Goal: Transaction & Acquisition: Purchase product/service

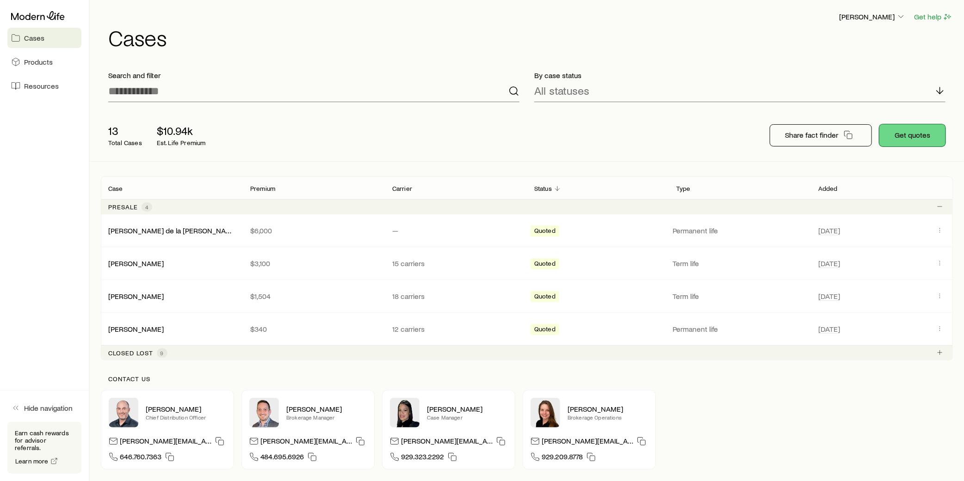
click at [911, 139] on button "Get quotes" at bounding box center [912, 135] width 66 height 22
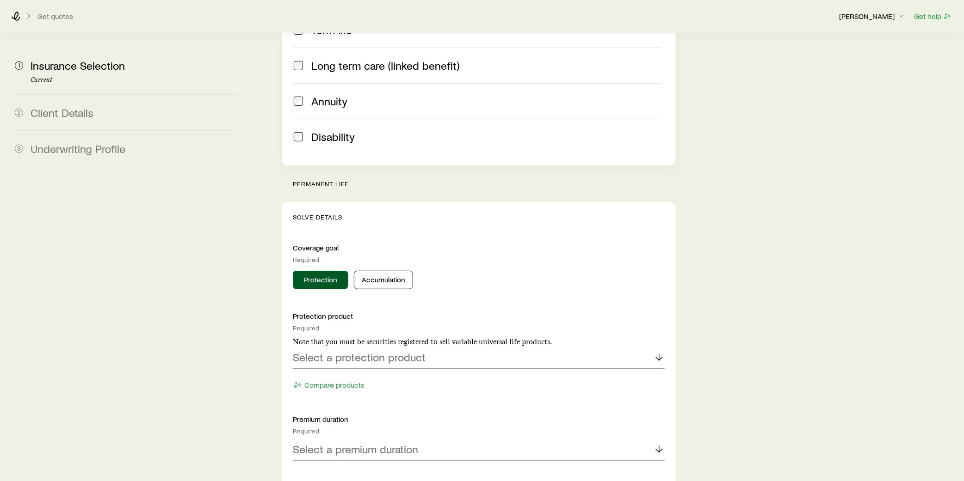
scroll to position [308, 0]
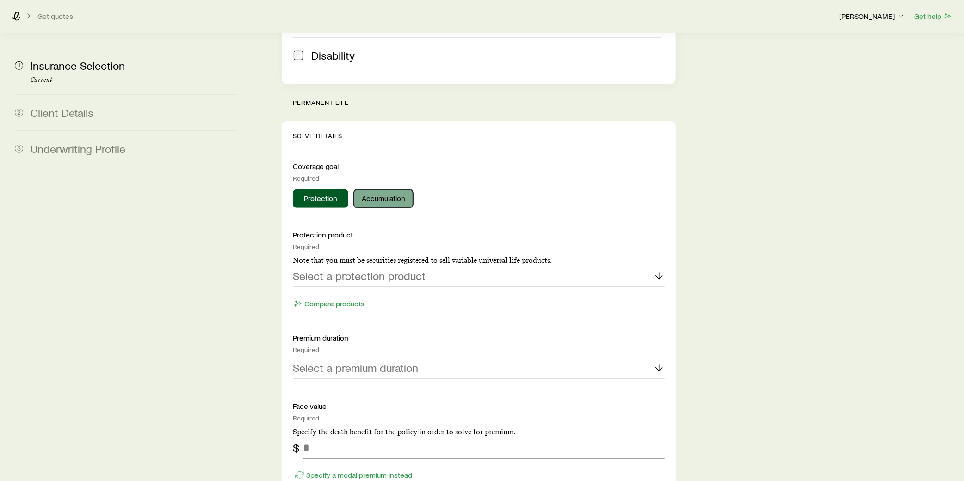
click at [389, 190] on button "Accumulation" at bounding box center [383, 199] width 59 height 18
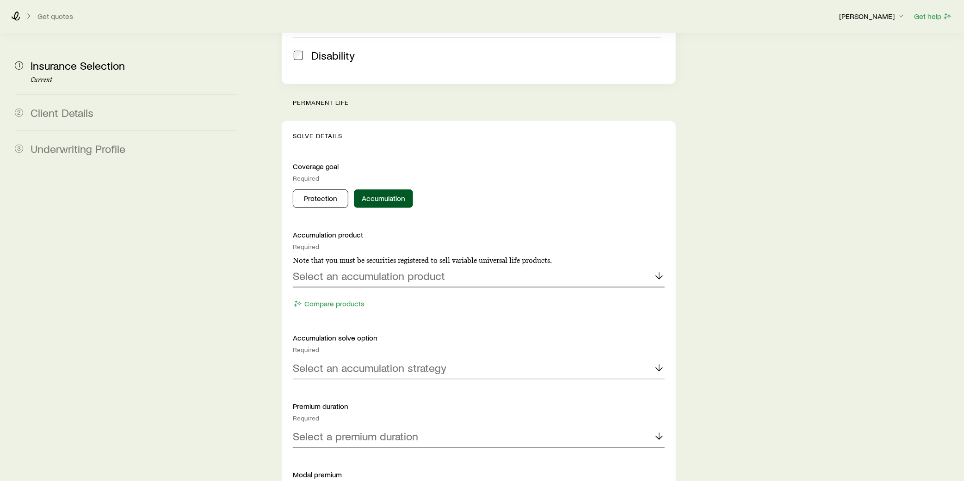
click at [452, 265] on div "Select an accumulation product" at bounding box center [479, 276] width 372 height 22
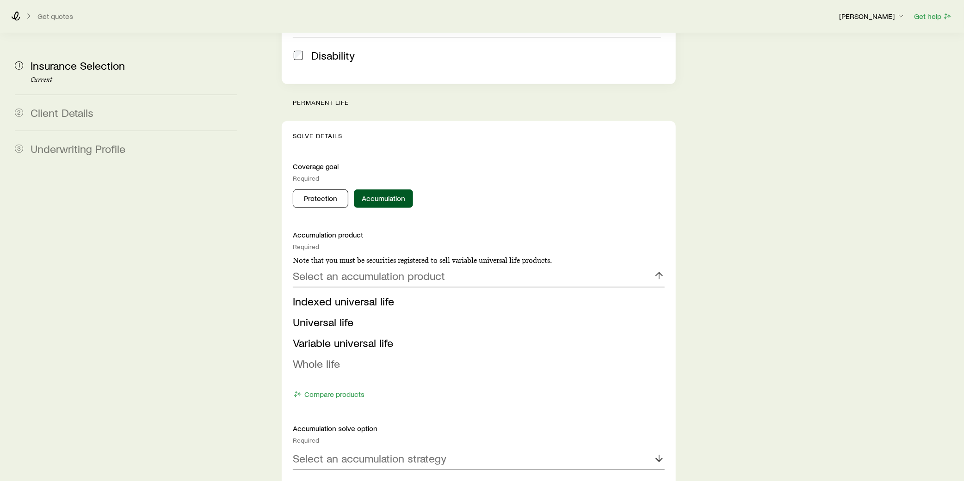
click at [328, 357] on span "Whole life" at bounding box center [316, 363] width 47 height 13
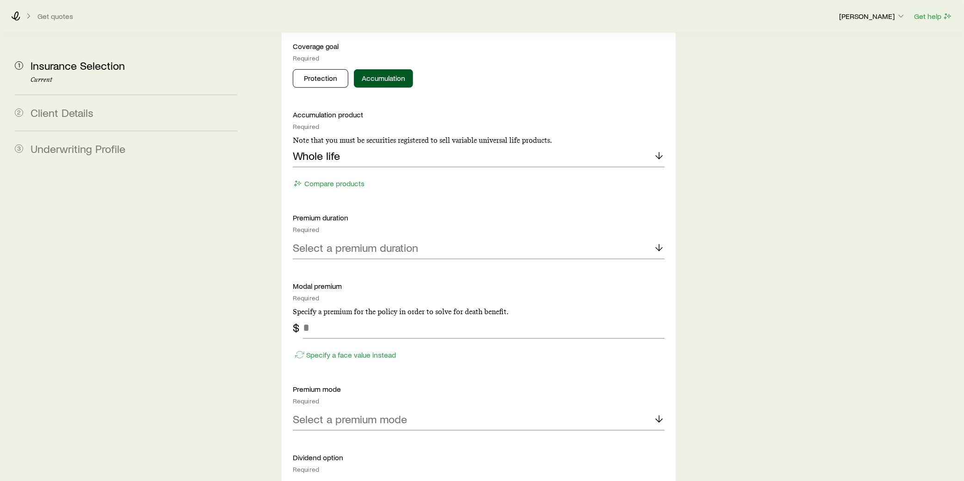
scroll to position [462, 0]
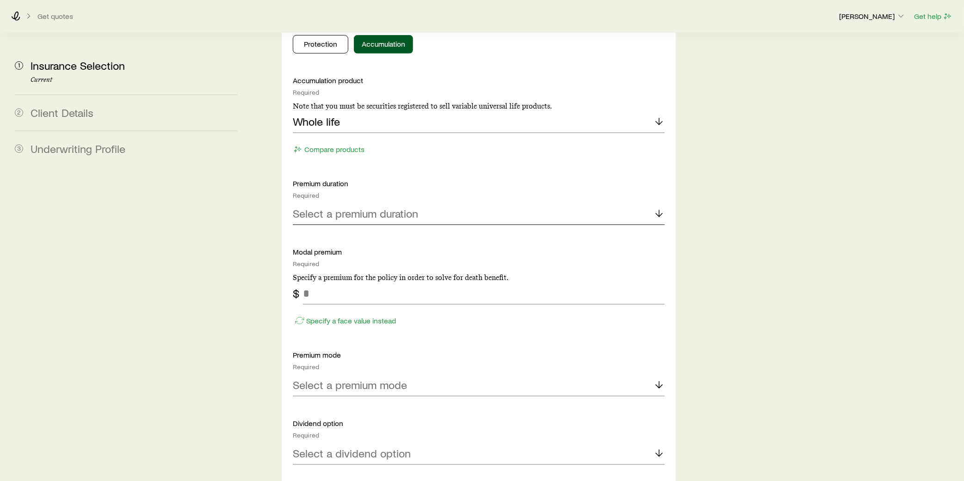
click at [354, 207] on p "Select a premium duration" at bounding box center [355, 213] width 125 height 13
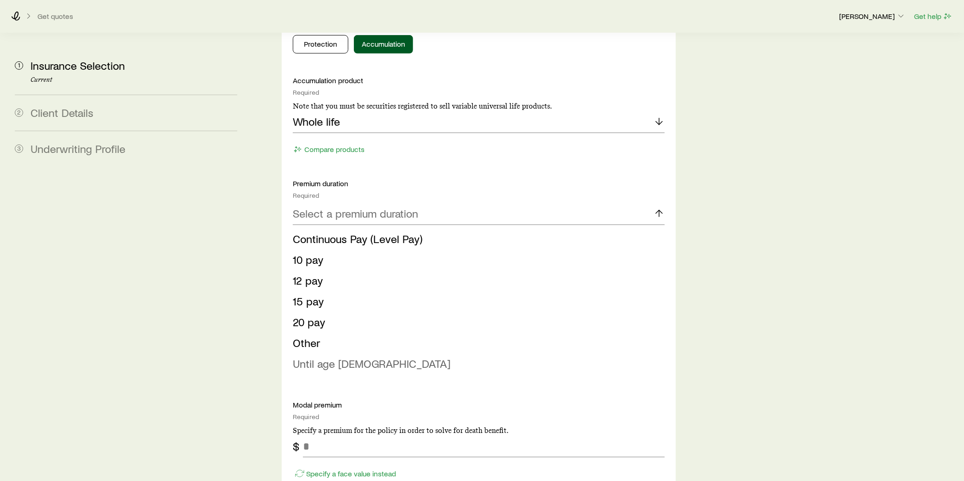
click at [315, 357] on span "Until age [DEMOGRAPHIC_DATA]" at bounding box center [372, 363] width 158 height 13
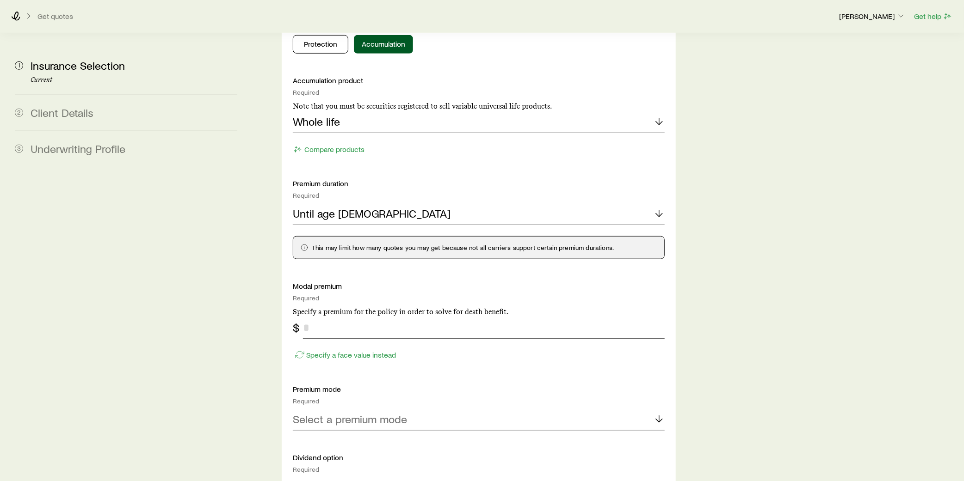
click at [339, 317] on input "tel" at bounding box center [484, 328] width 362 height 22
type input "*******"
click at [558, 282] on div "Modal premium Required Specify a premium for the policy in order to solve for d…" at bounding box center [479, 299] width 372 height 35
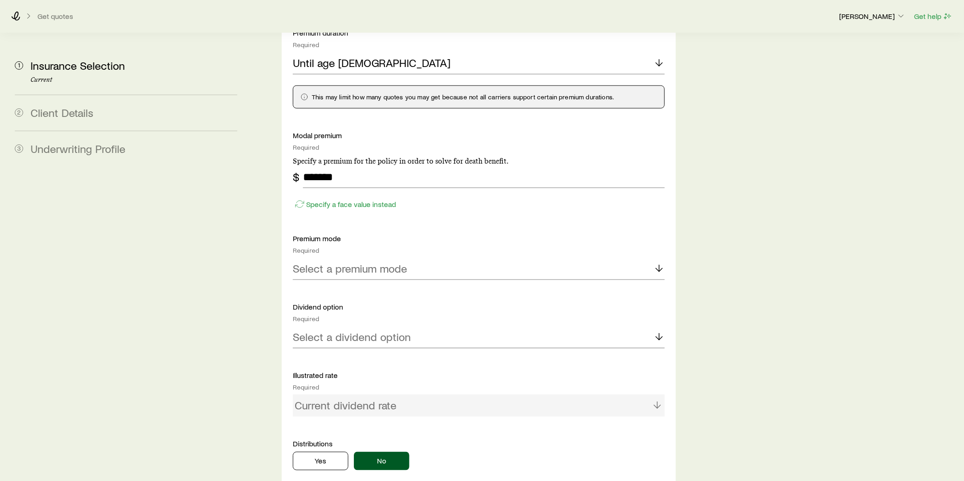
scroll to position [616, 0]
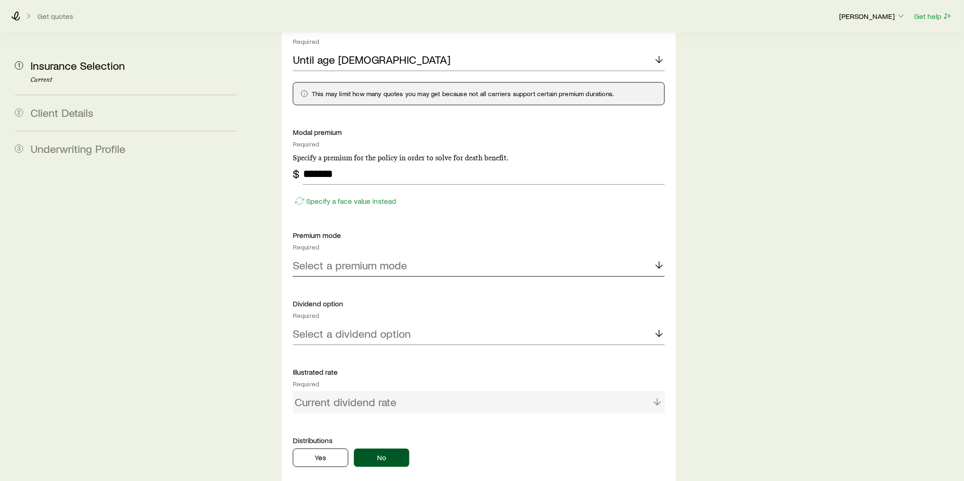
click at [335, 259] on p "Select a premium mode" at bounding box center [350, 265] width 114 height 13
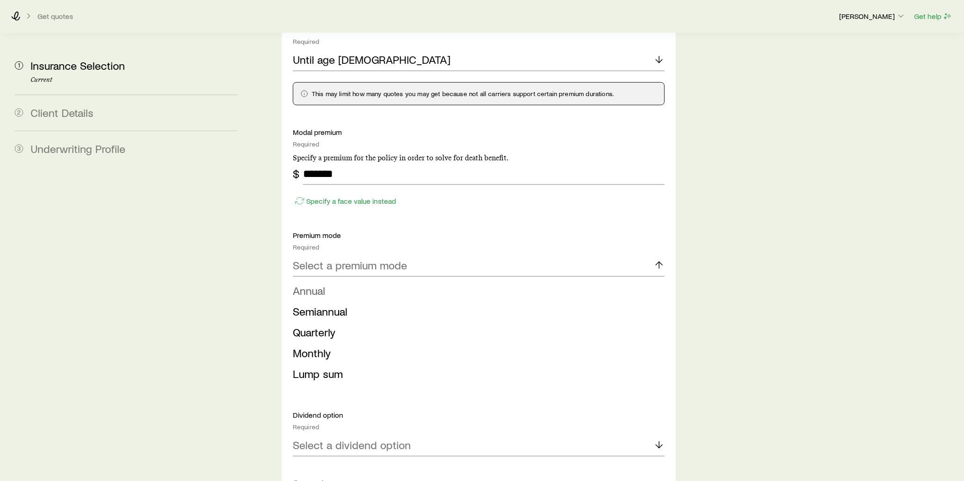
click at [329, 281] on li "Annual" at bounding box center [476, 291] width 366 height 21
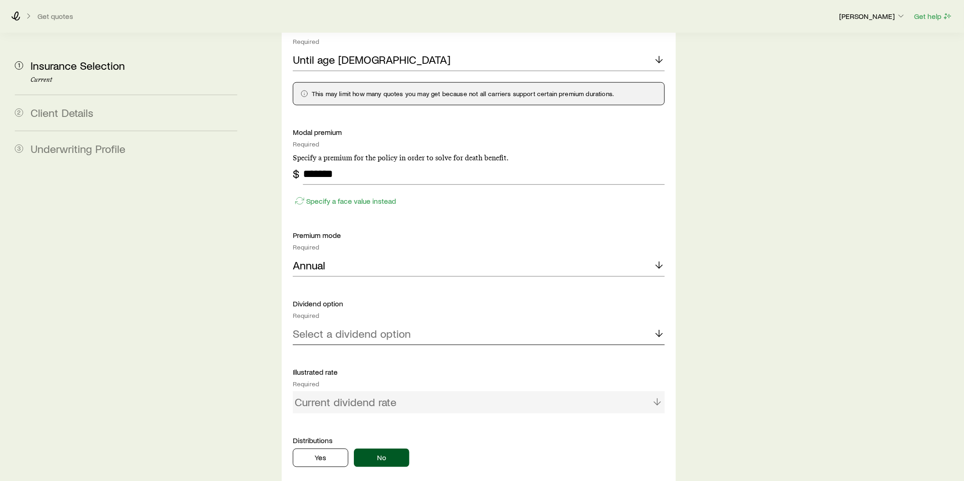
click at [345, 327] on p "Select a dividend option" at bounding box center [352, 333] width 118 height 13
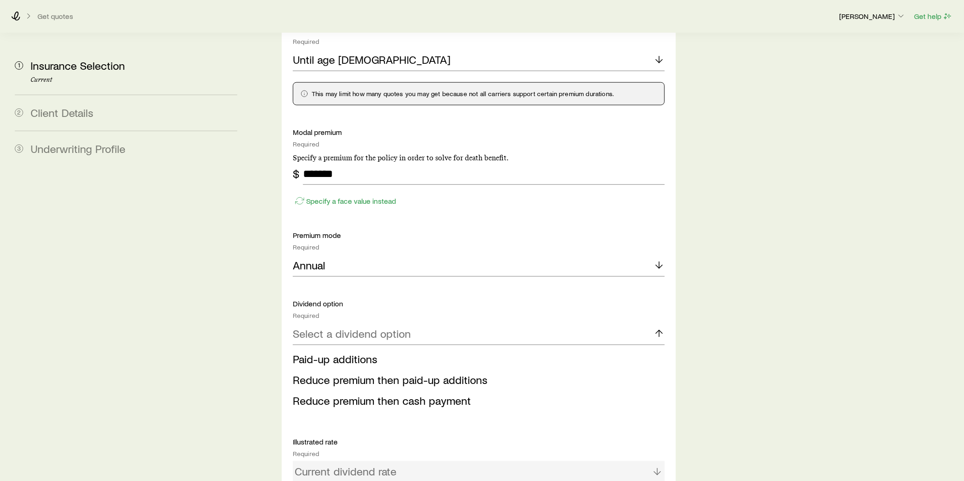
click at [319, 352] on span "Paid-up additions" at bounding box center [335, 358] width 85 height 13
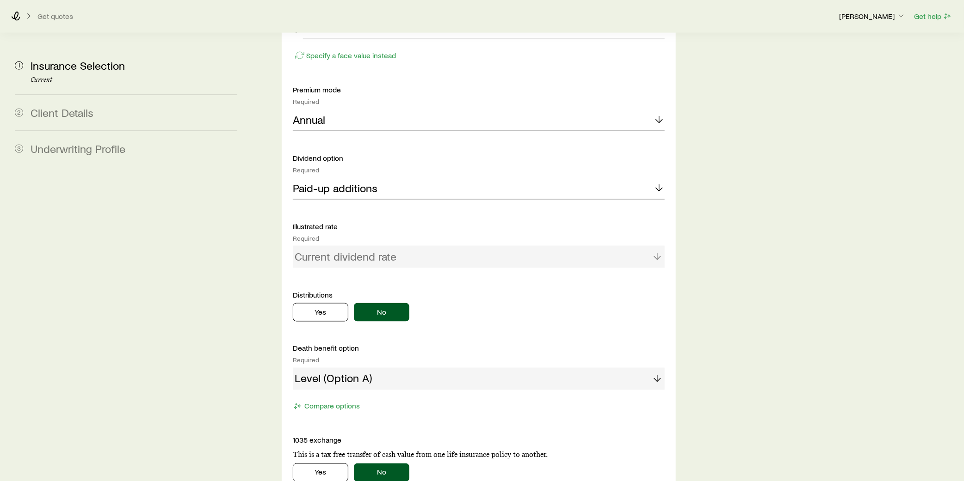
scroll to position [770, 0]
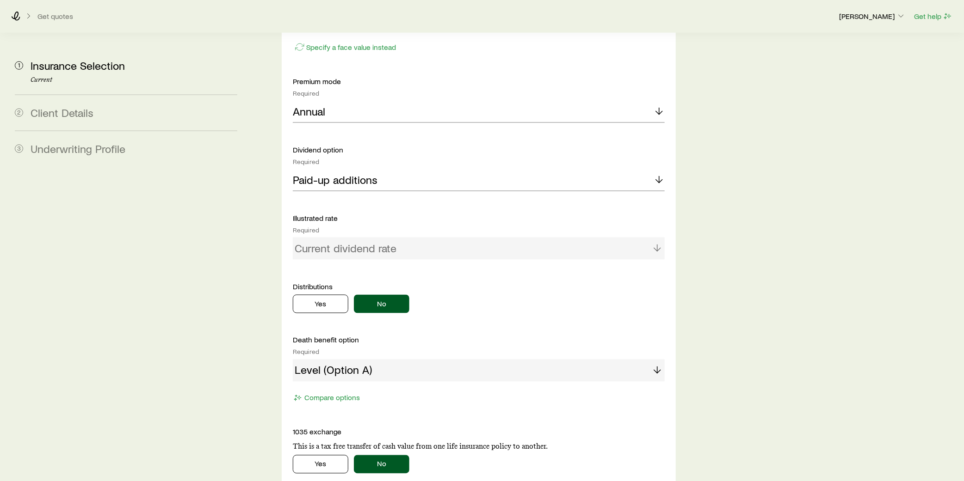
click at [391, 238] on div "Current dividend rate" at bounding box center [479, 249] width 372 height 22
click at [308, 214] on p "Illustrated rate" at bounding box center [479, 218] width 372 height 9
click at [320, 282] on p "Distributions" at bounding box center [479, 286] width 372 height 9
click at [370, 360] on div "Level (Option A)" at bounding box center [479, 371] width 372 height 22
click at [329, 393] on button "Compare options" at bounding box center [327, 398] width 68 height 11
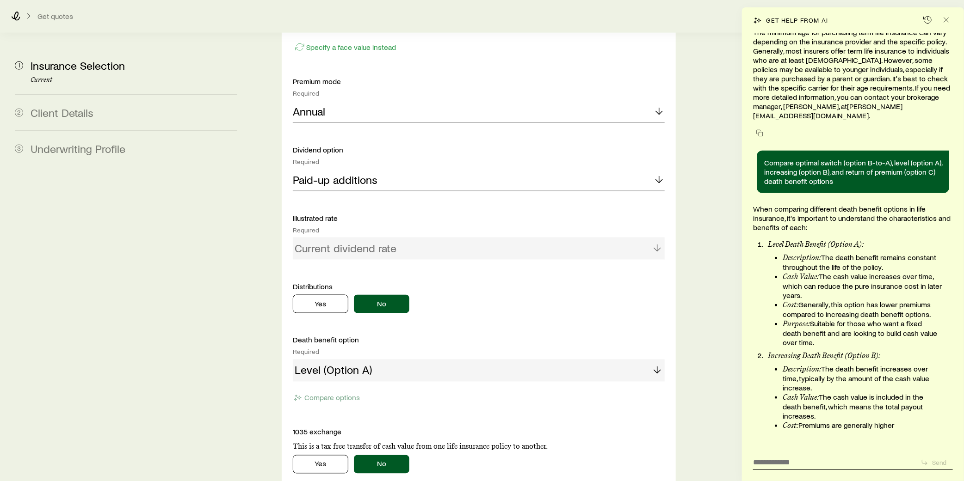
click at [357, 360] on div "Level (Option A)" at bounding box center [479, 371] width 372 height 22
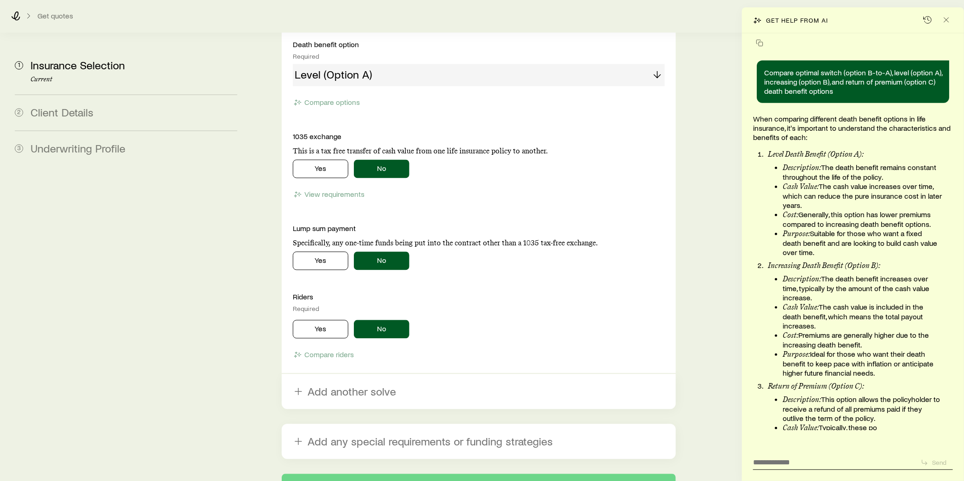
scroll to position [1079, 0]
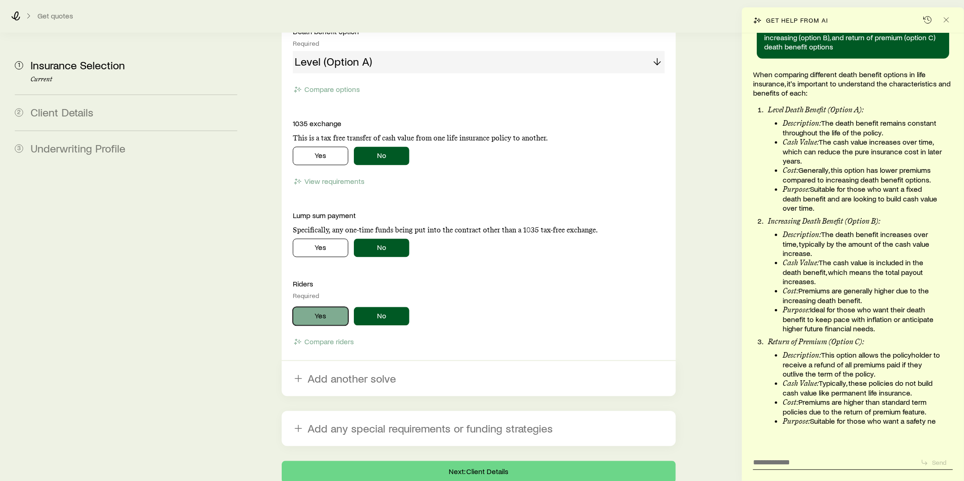
drag, startPoint x: 313, startPoint y: 290, endPoint x: 338, endPoint y: 293, distance: 26.1
click at [314, 308] on button "Yes" at bounding box center [320, 317] width 55 height 18
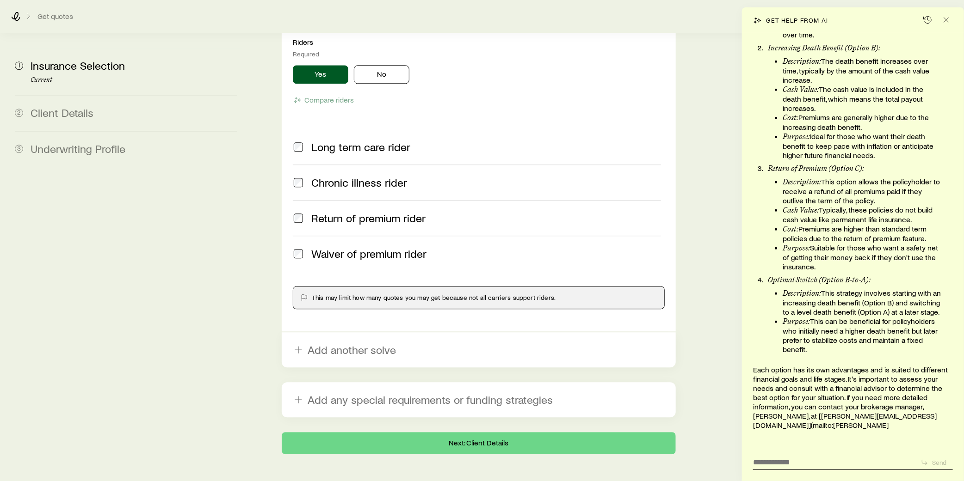
scroll to position [505, 0]
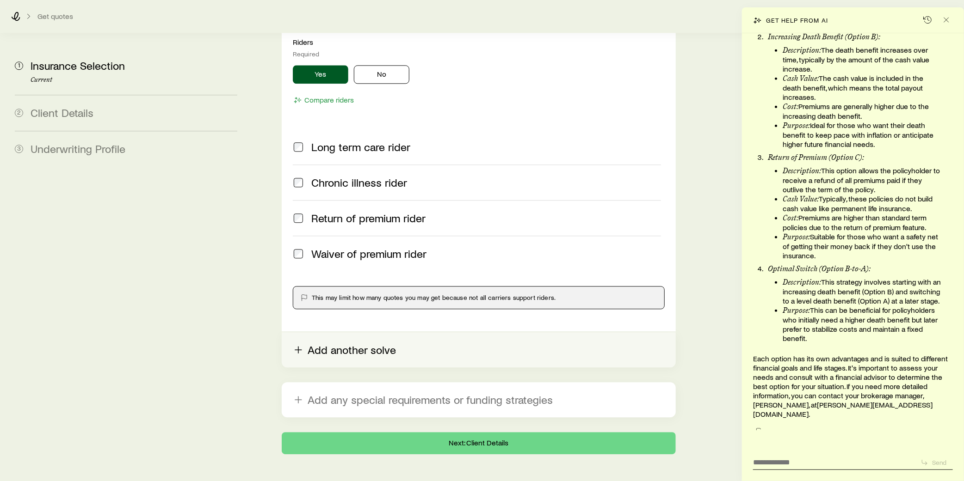
click at [366, 332] on button "Add another solve" at bounding box center [479, 349] width 394 height 35
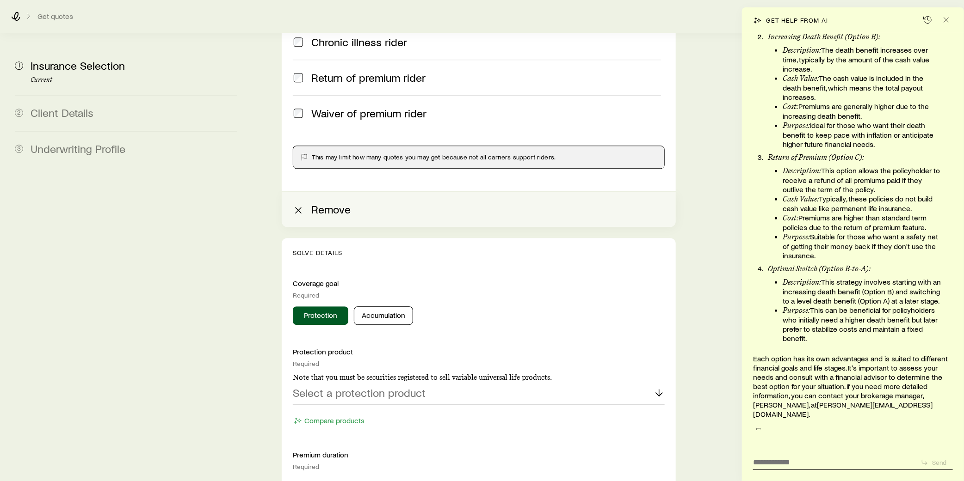
scroll to position [1476, 0]
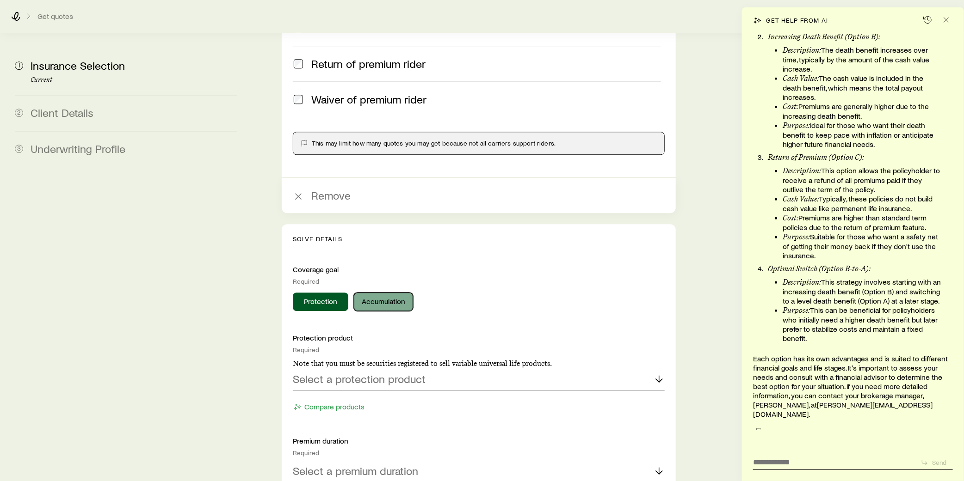
click at [387, 293] on button "Accumulation" at bounding box center [383, 302] width 59 height 18
click at [394, 373] on p "Select an accumulation product" at bounding box center [369, 379] width 152 height 13
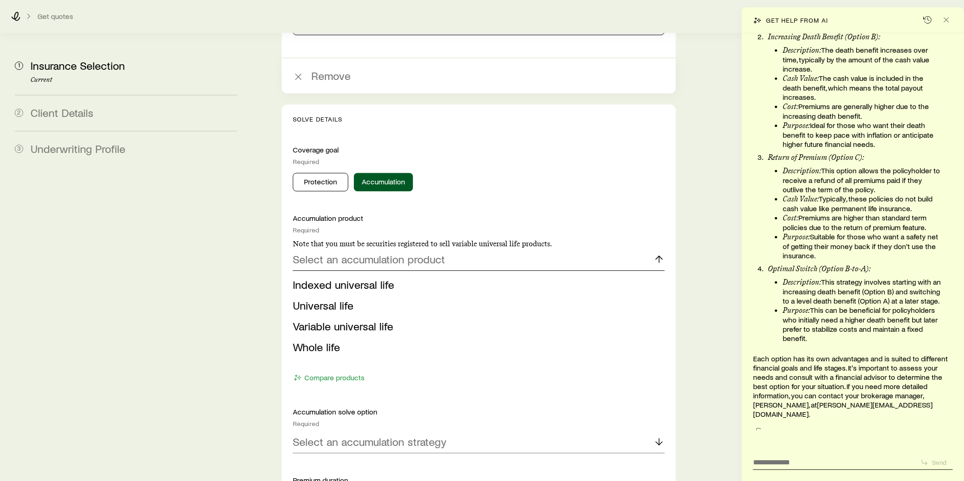
scroll to position [1630, 0]
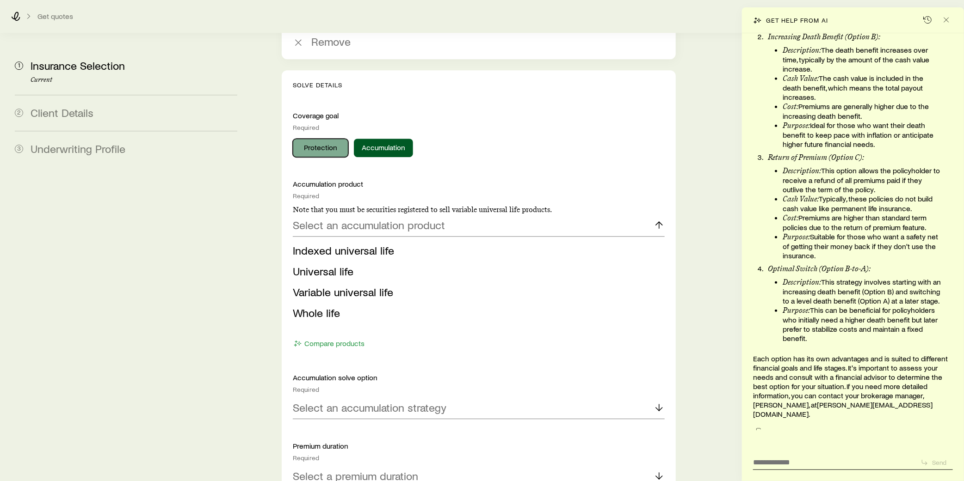
drag, startPoint x: 311, startPoint y: 128, endPoint x: 370, endPoint y: 149, distance: 62.7
click at [312, 139] on button "Protection" at bounding box center [320, 148] width 55 height 18
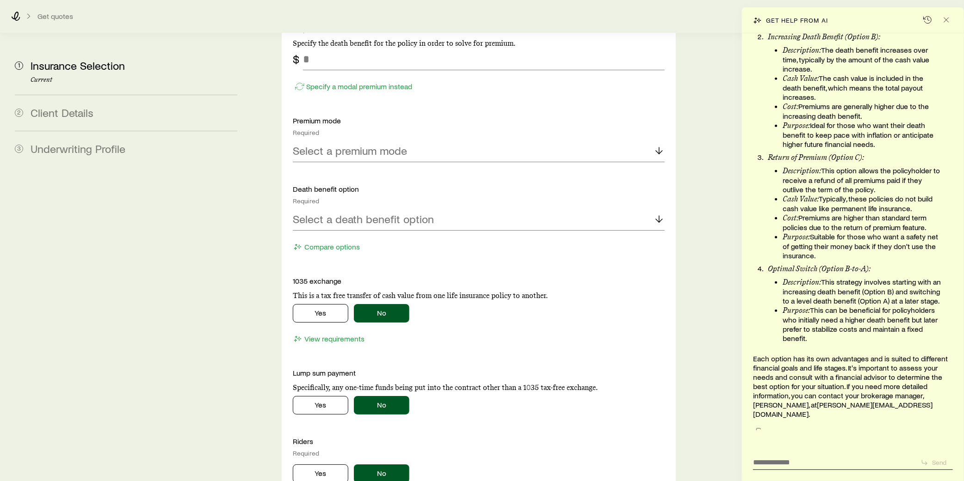
scroll to position [2092, 0]
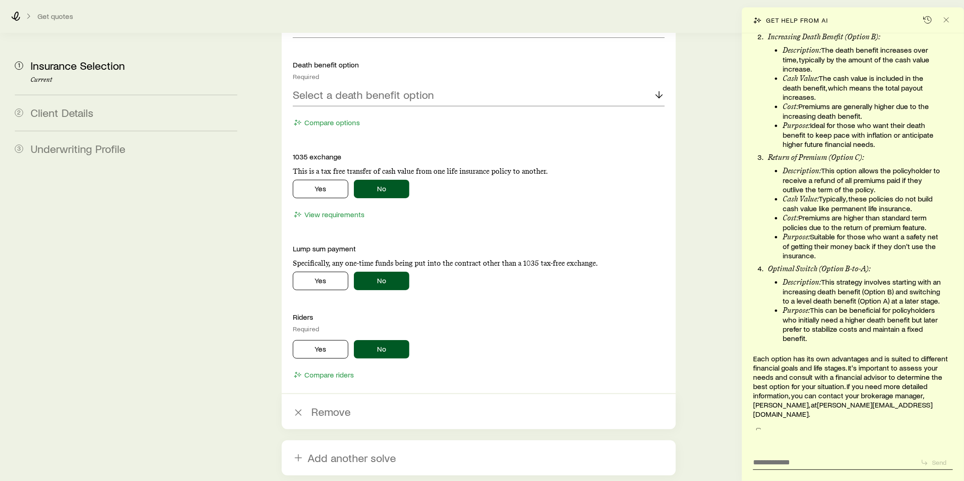
click at [295, 407] on icon "button" at bounding box center [298, 412] width 11 height 11
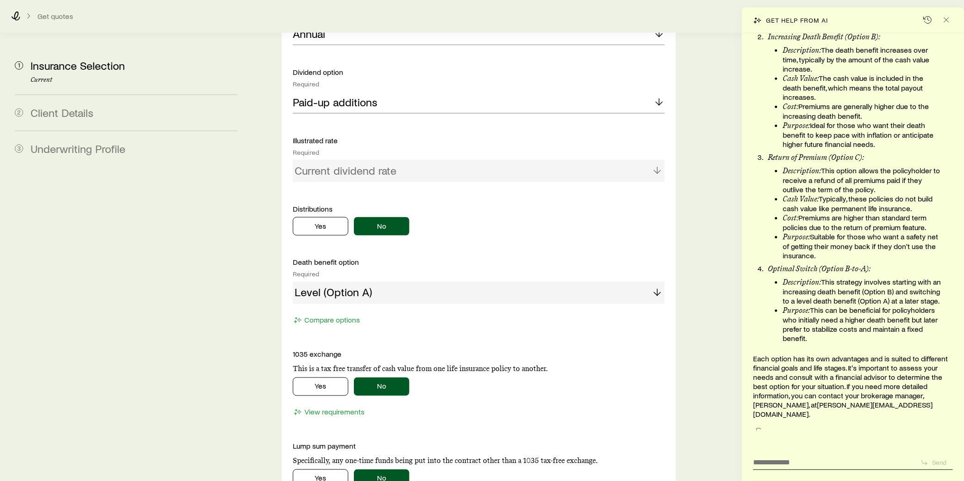
scroll to position [1321, 0]
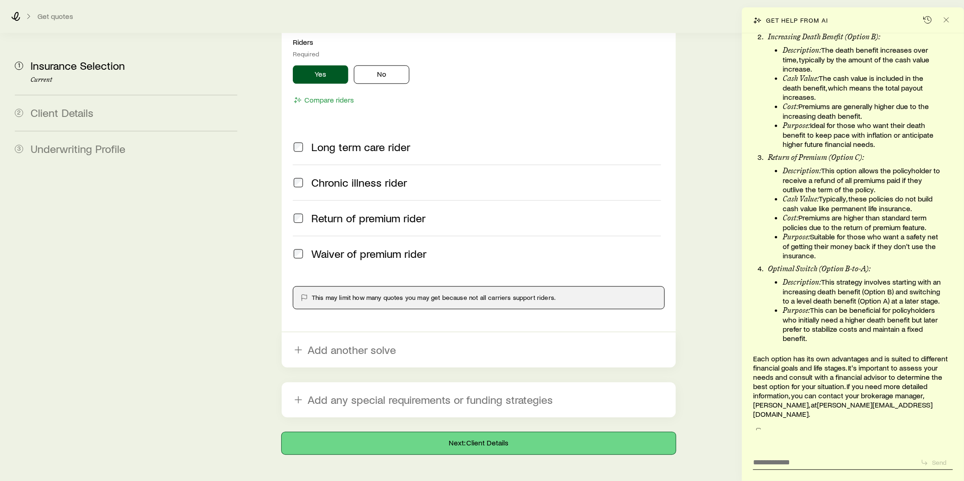
click at [489, 432] on button "Next: Client Details" at bounding box center [479, 443] width 394 height 22
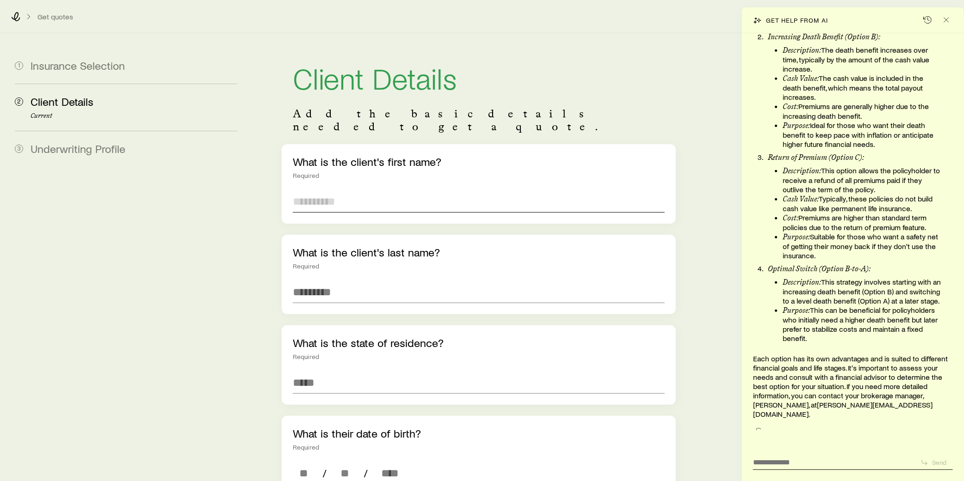
click at [347, 191] on input "text" at bounding box center [479, 202] width 372 height 22
type input "*****"
type input "*******"
click at [314, 375] on input at bounding box center [479, 383] width 372 height 22
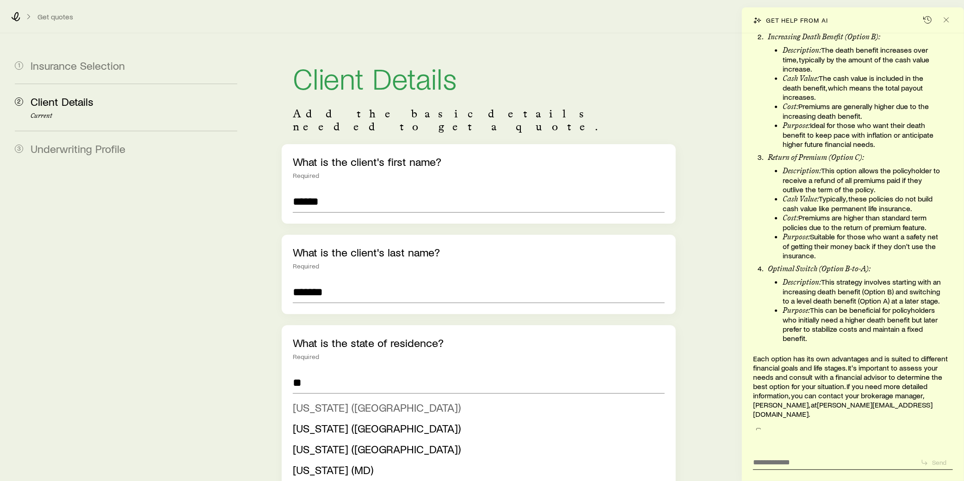
click at [322, 401] on span "[US_STATE] ([GEOGRAPHIC_DATA])" at bounding box center [377, 407] width 168 height 13
type input "**********"
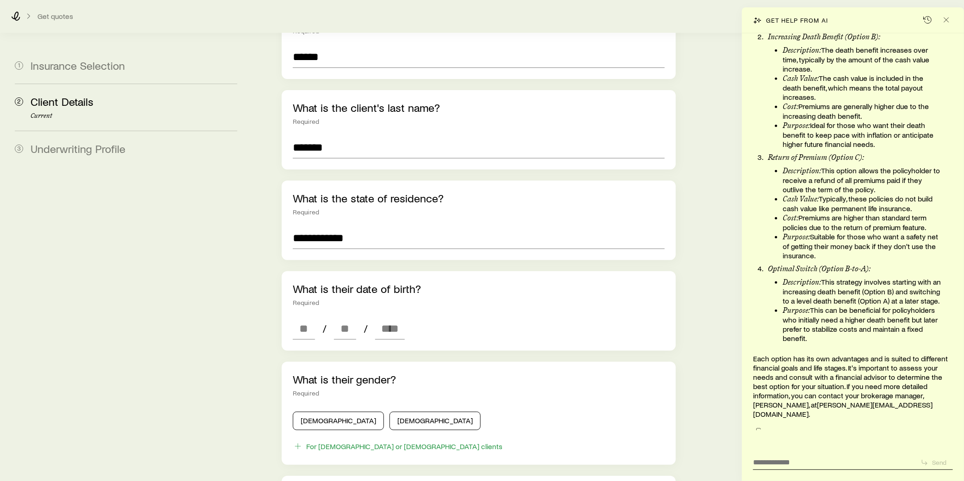
scroll to position [154, 0]
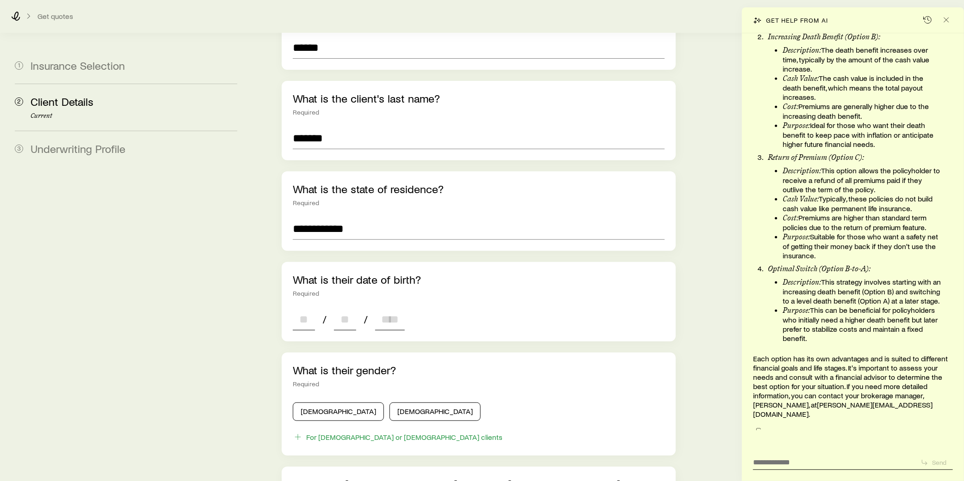
click at [312, 310] on input at bounding box center [304, 319] width 22 height 22
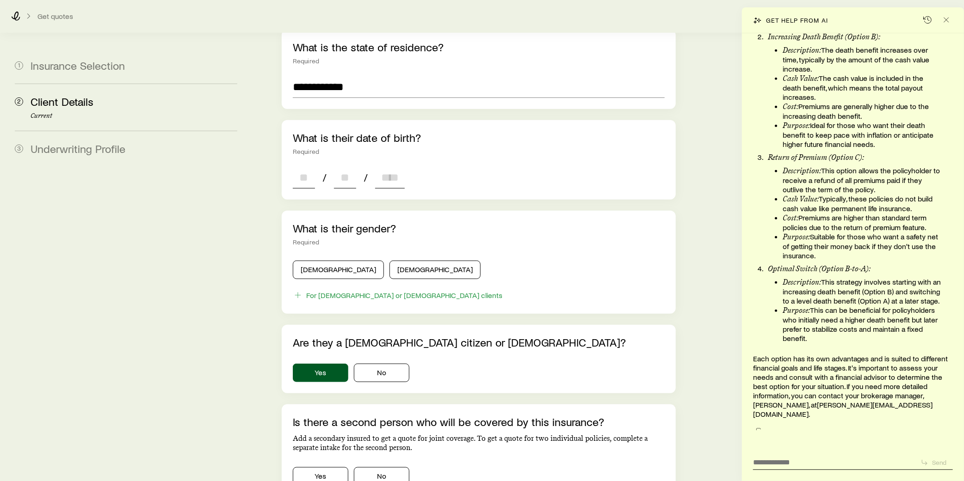
scroll to position [308, 0]
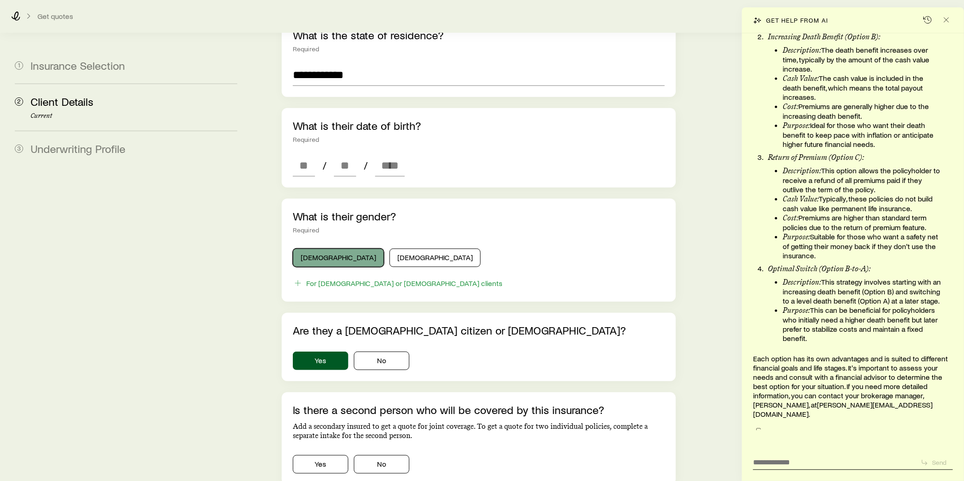
click at [315, 241] on div "What is their gender? Required [DEMOGRAPHIC_DATA] [DEMOGRAPHIC_DATA] For [DEMOG…" at bounding box center [479, 250] width 394 height 103
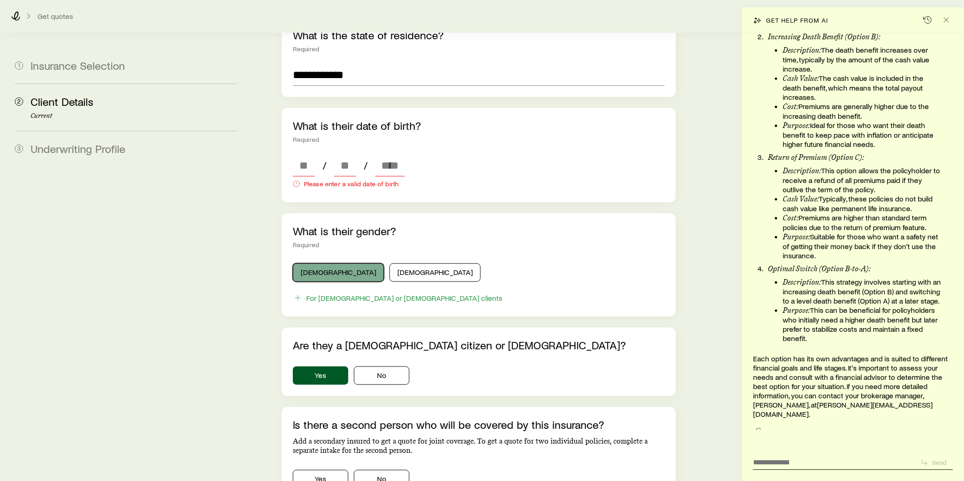
click at [322, 264] on button "[DEMOGRAPHIC_DATA]" at bounding box center [338, 273] width 91 height 18
click at [397, 154] on input at bounding box center [390, 165] width 30 height 22
type input "****"
click at [303, 154] on input at bounding box center [304, 165] width 22 height 22
type input "**"
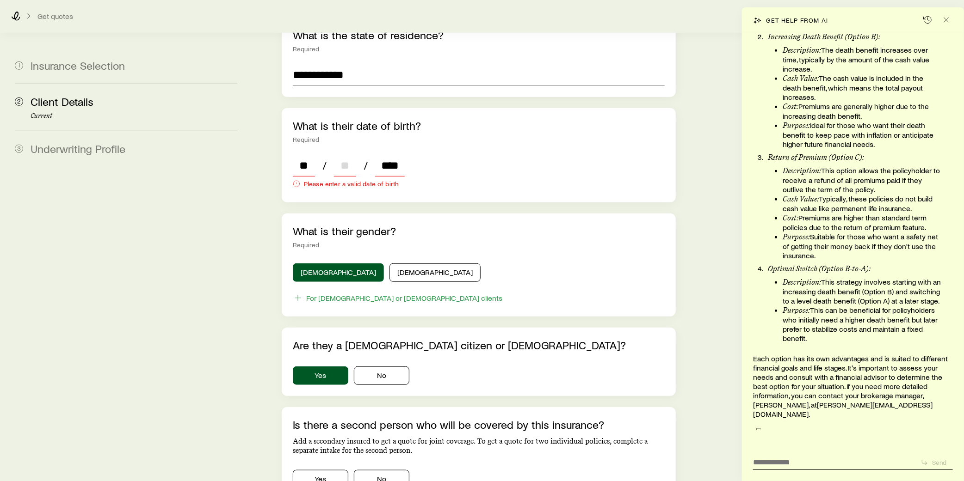
type input "*"
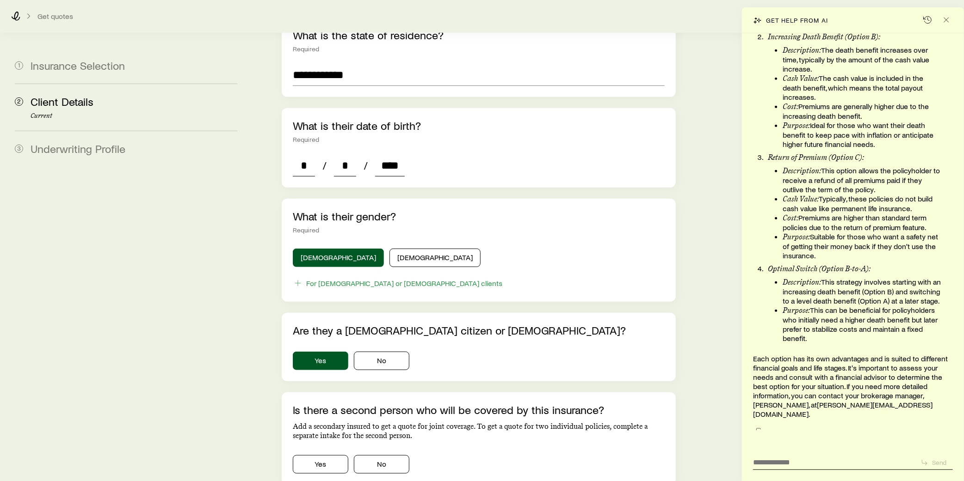
type input "**"
click at [555, 199] on div "What is their gender? Required [DEMOGRAPHIC_DATA] [DEMOGRAPHIC_DATA] For [DEMOG…" at bounding box center [479, 250] width 394 height 103
click at [400, 154] on input "****" at bounding box center [390, 165] width 30 height 22
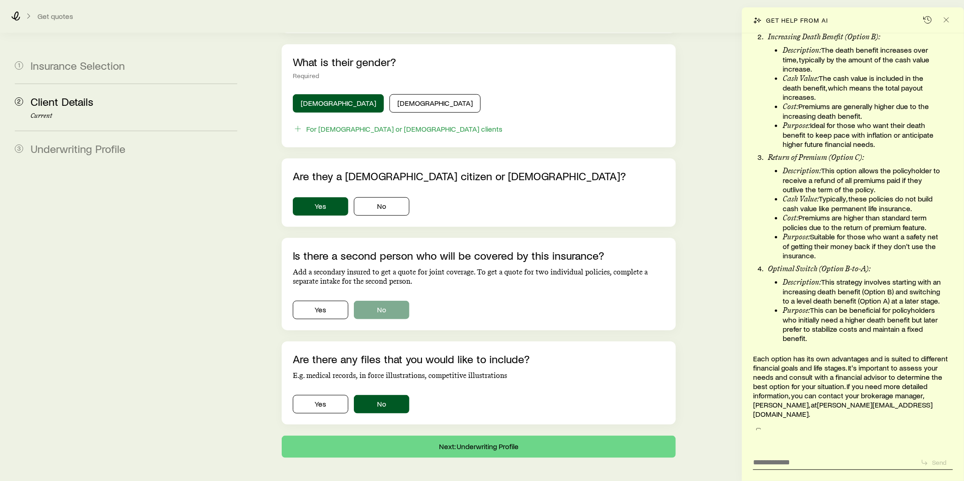
type input "****"
click at [388, 301] on button "No" at bounding box center [381, 310] width 55 height 18
click at [486, 436] on button "Next: Underwriting Profile" at bounding box center [479, 447] width 394 height 22
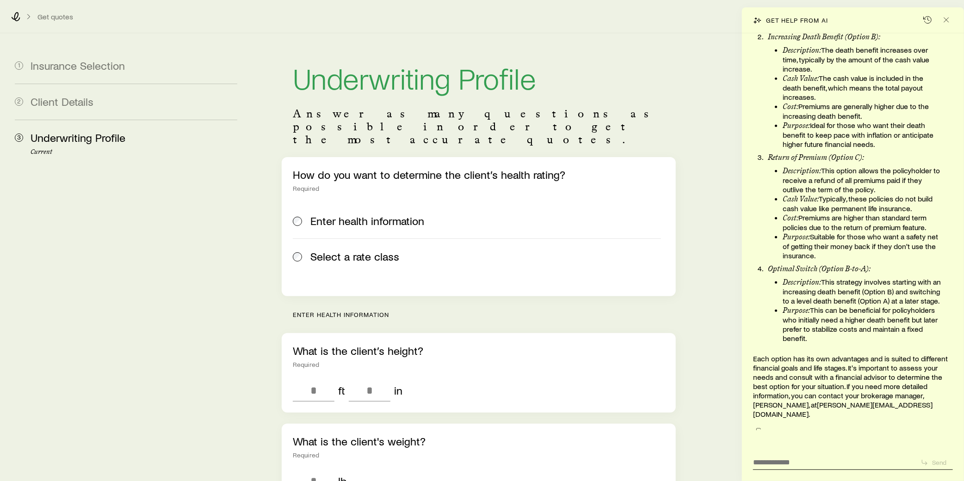
click at [303, 250] on div "Select a rate class" at bounding box center [477, 256] width 368 height 13
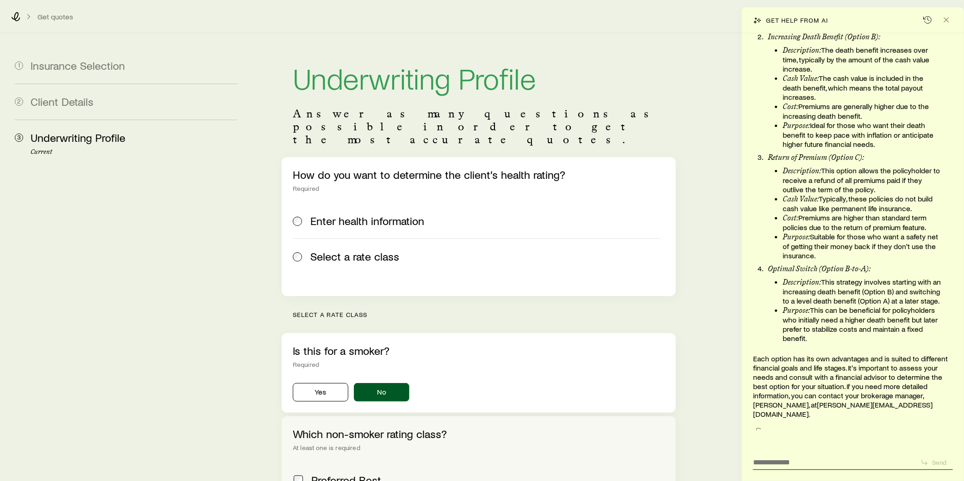
click at [372, 250] on span "Select a rate class" at bounding box center [354, 256] width 89 height 13
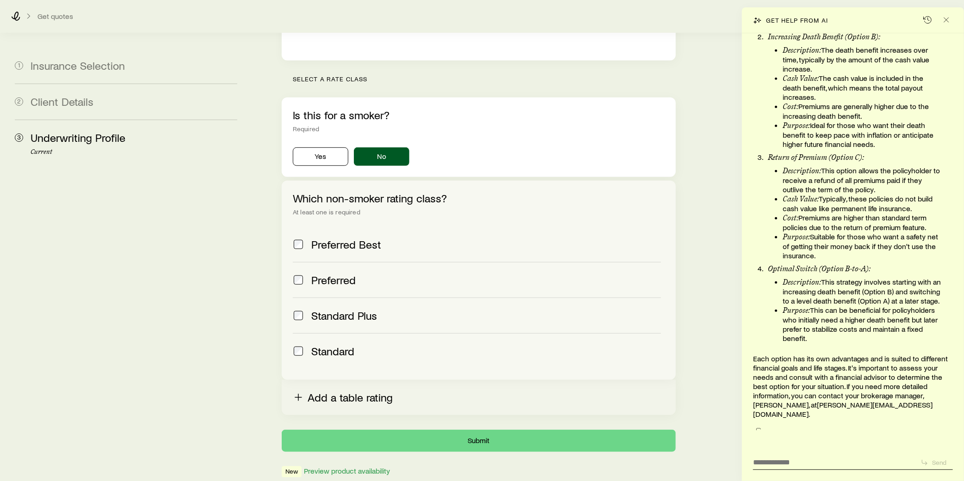
scroll to position [271, 0]
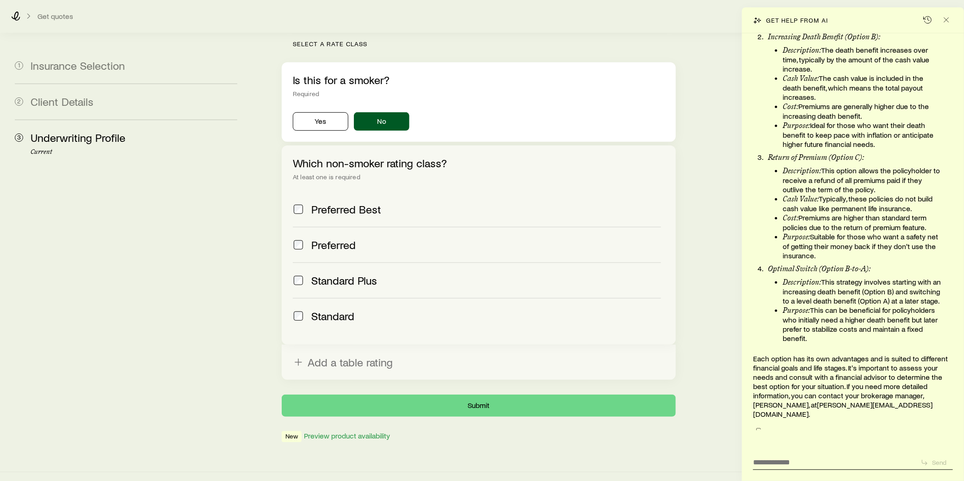
click at [299, 310] on span at bounding box center [298, 316] width 11 height 13
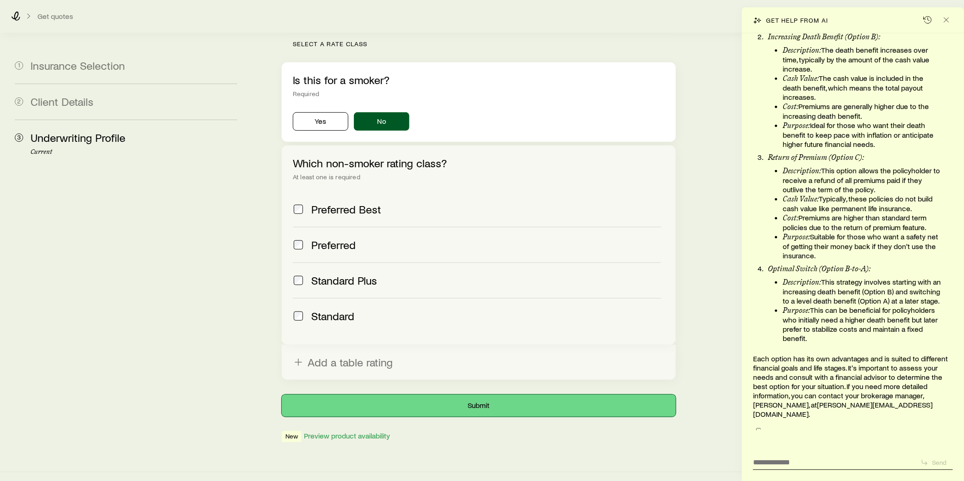
click at [477, 395] on button "Submit" at bounding box center [479, 406] width 394 height 22
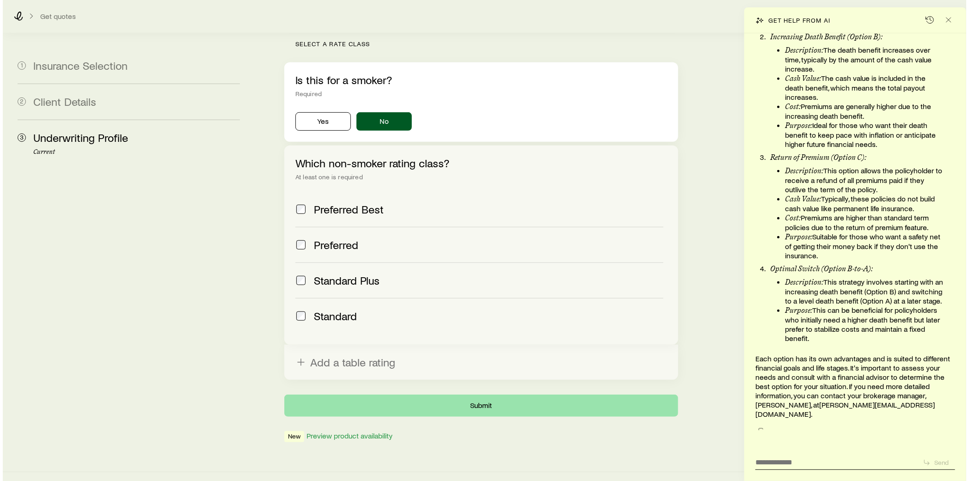
scroll to position [0, 0]
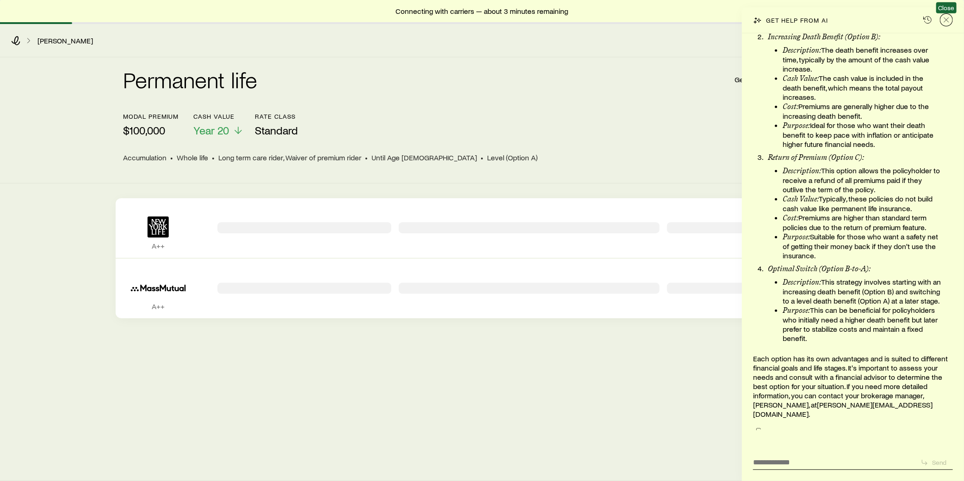
click at [948, 19] on icon "Close" at bounding box center [945, 19] width 9 height 9
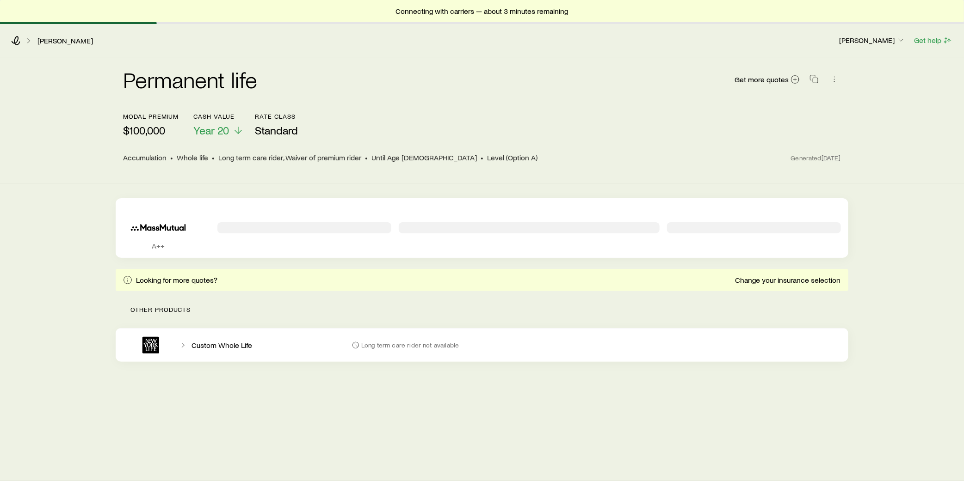
click at [199, 345] on p "Custom Whole Life" at bounding box center [221, 345] width 61 height 9
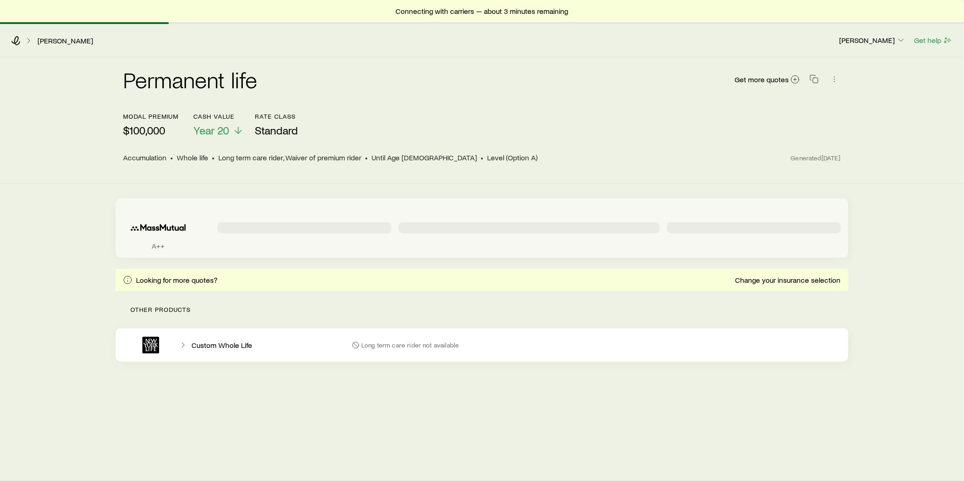
click at [172, 229] on icon "Permanent quotes" at bounding box center [158, 227] width 70 height 28
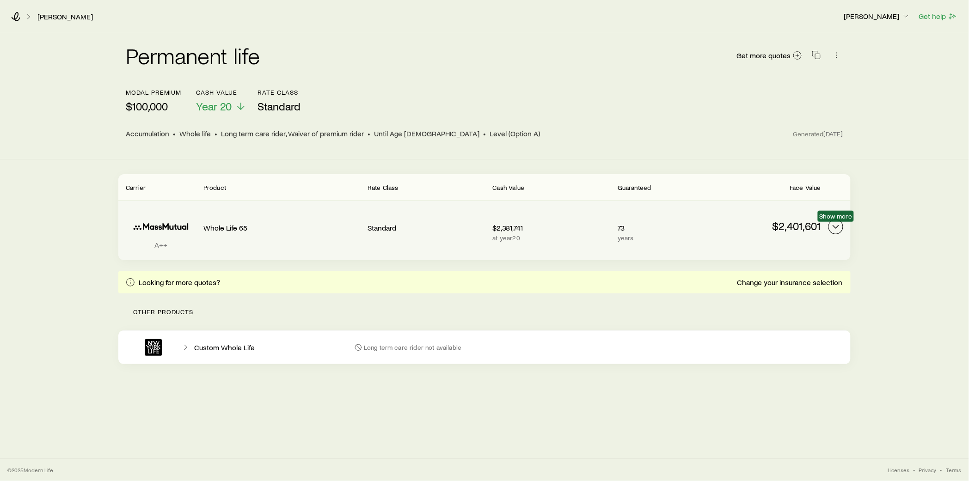
click at [833, 228] on icon "Permanent quotes" at bounding box center [835, 226] width 11 height 11
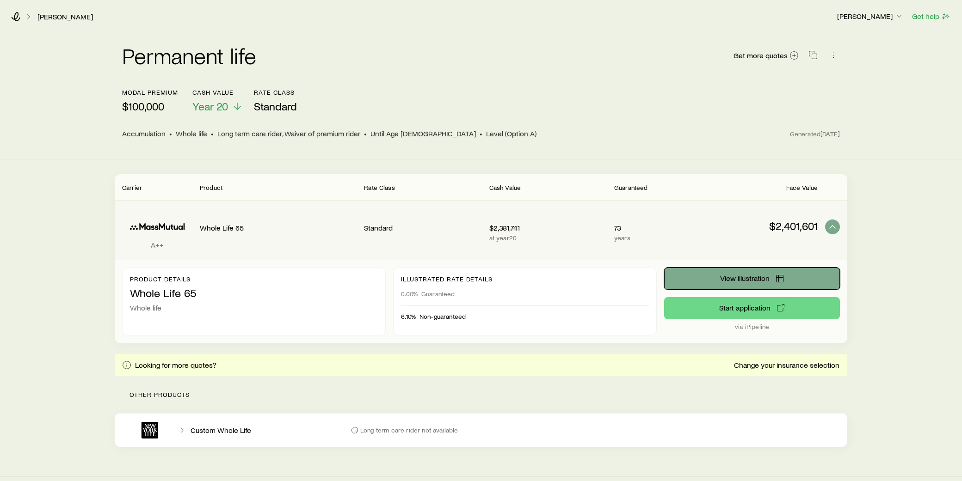
click at [751, 280] on span "View illustration" at bounding box center [744, 278] width 49 height 7
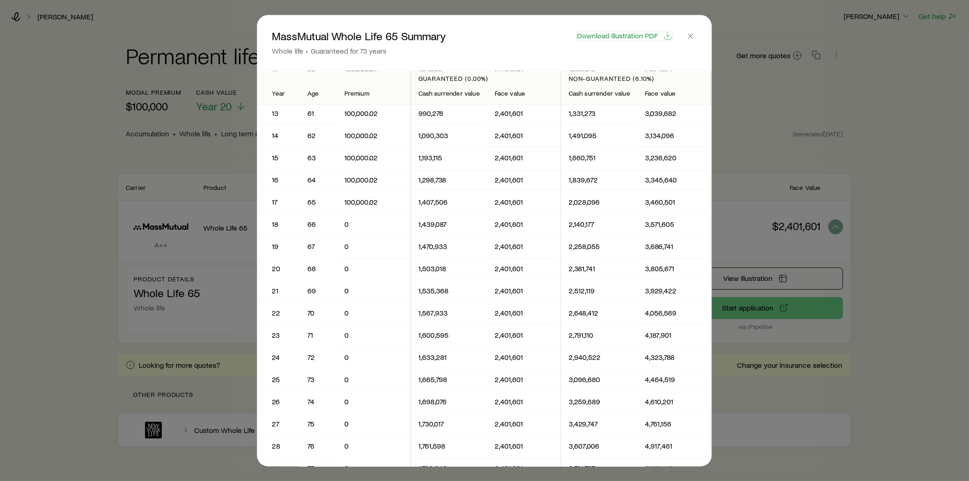
scroll to position [308, 0]
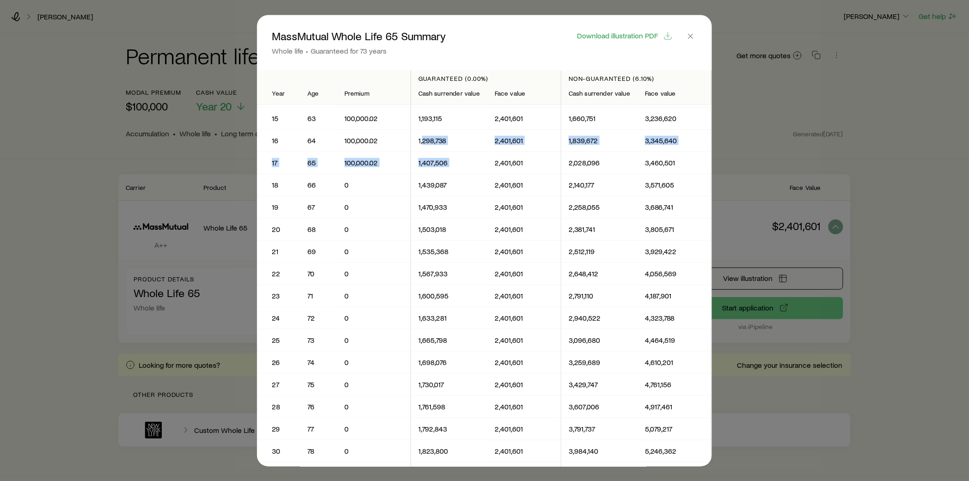
drag, startPoint x: 421, startPoint y: 140, endPoint x: 493, endPoint y: 172, distance: 79.1
click at [459, 215] on td "1,470,933" at bounding box center [449, 207] width 76 height 22
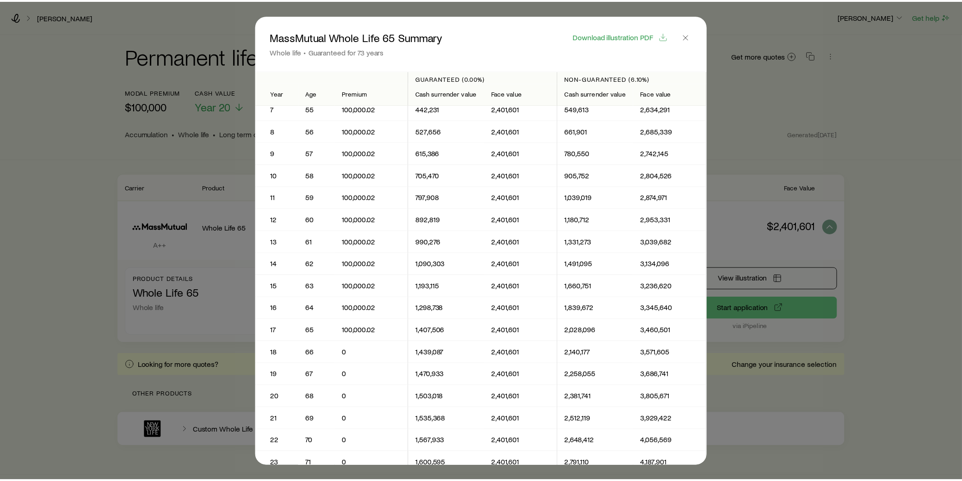
scroll to position [0, 0]
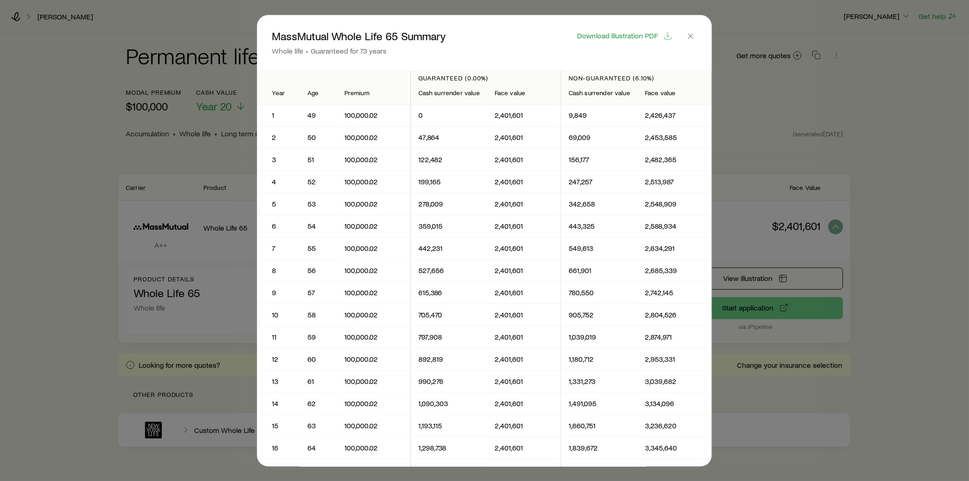
click at [753, 114] on div at bounding box center [484, 240] width 969 height 481
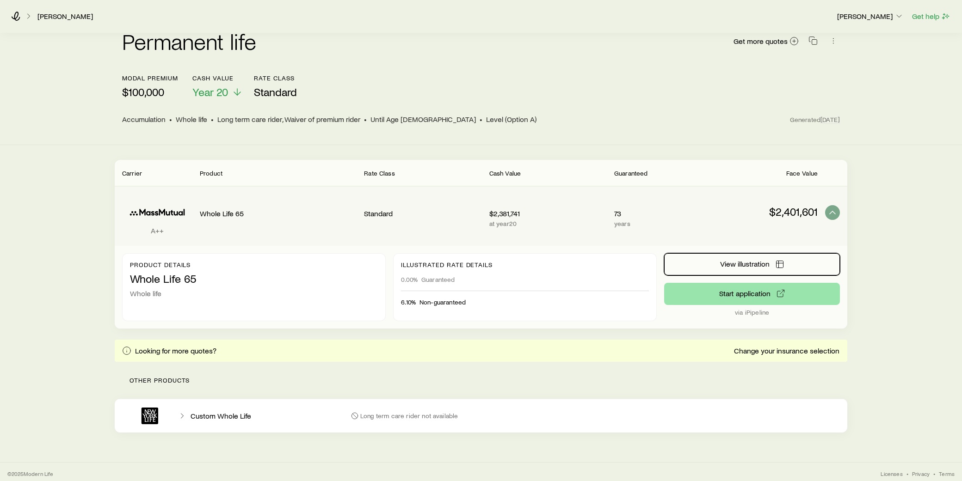
scroll to position [18, 0]
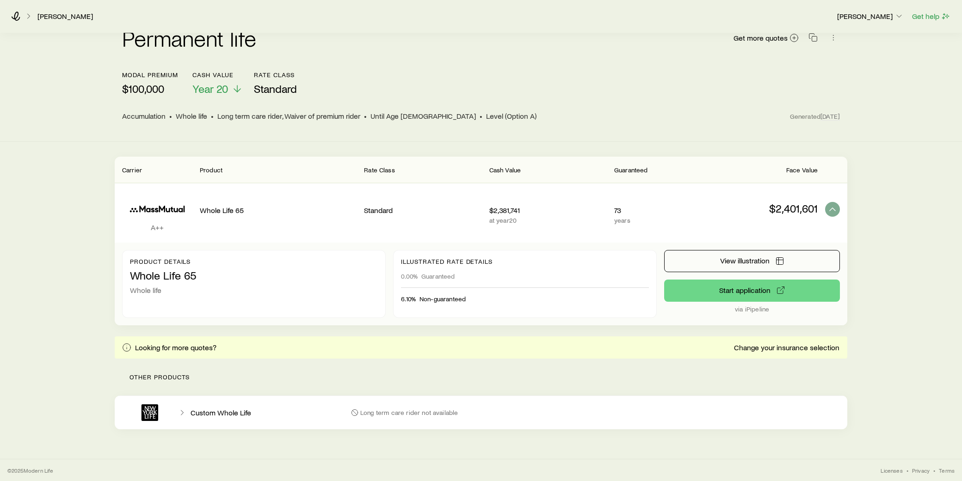
drag, startPoint x: 475, startPoint y: 365, endPoint x: 469, endPoint y: 367, distance: 6.7
click at [473, 366] on p "Other products" at bounding box center [481, 377] width 732 height 37
drag, startPoint x: 206, startPoint y: 412, endPoint x: 181, endPoint y: 417, distance: 25.8
click at [206, 412] on p "Custom Whole Life" at bounding box center [221, 412] width 61 height 9
click at [183, 415] on icon at bounding box center [182, 412] width 9 height 9
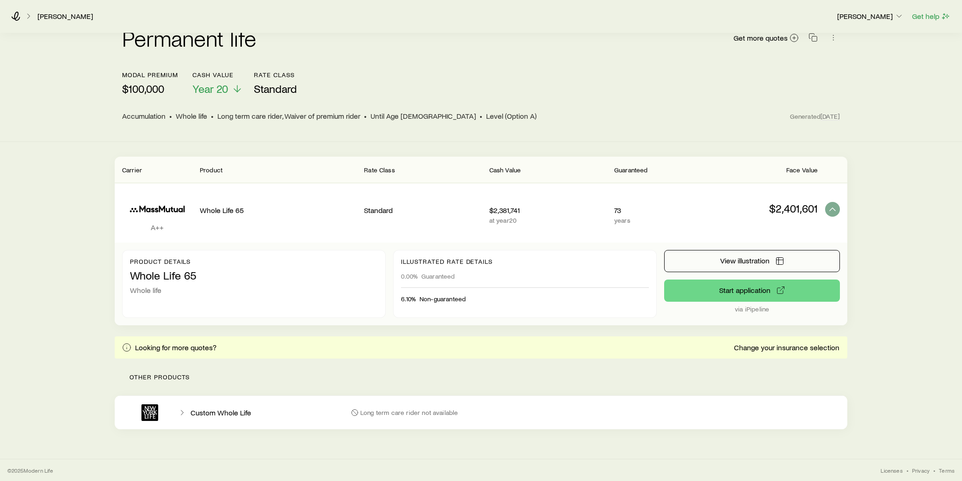
click at [179, 413] on icon at bounding box center [182, 412] width 9 height 9
drag, startPoint x: 241, startPoint y: 407, endPoint x: 283, endPoint y: 404, distance: 41.3
click at [246, 406] on div "Custom Whole Life" at bounding box center [229, 412] width 229 height 33
click at [391, 414] on p "Long term care rider not available" at bounding box center [409, 412] width 98 height 7
click at [447, 415] on p "Long term care rider not available" at bounding box center [409, 412] width 98 height 7
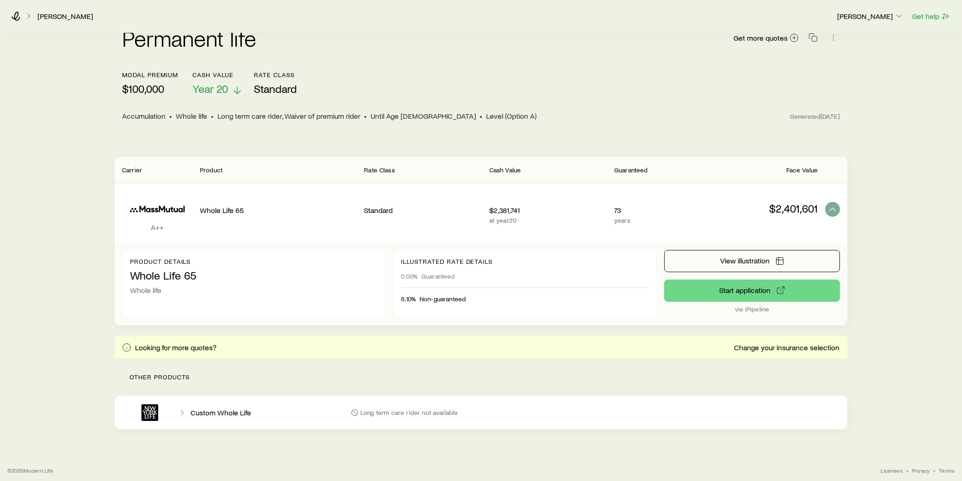
click at [220, 90] on span "Year 20" at bounding box center [210, 88] width 36 height 13
drag, startPoint x: 405, startPoint y: 90, endPoint x: 315, endPoint y: 90, distance: 89.2
click at [404, 90] on div "modal premium $100,000 Cash Value Year 20 Rate Class Standard" at bounding box center [481, 83] width 718 height 25
click at [115, 90] on div "Permanent life Get more quotes modal premium $100,000 Cash Value Year 20 Rate C…" at bounding box center [481, 71] width 732 height 111
click at [817, 119] on span "Generated [DATE]" at bounding box center [815, 116] width 50 height 8
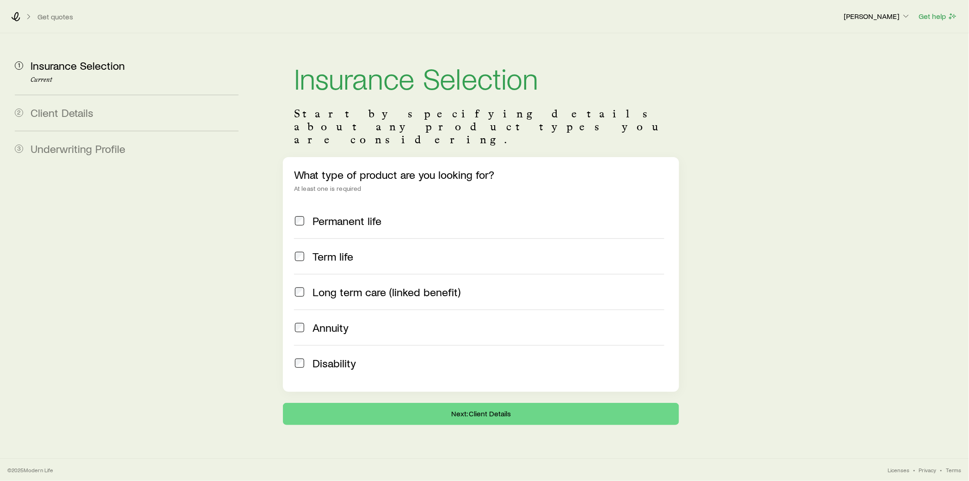
click at [298, 215] on span at bounding box center [299, 221] width 11 height 13
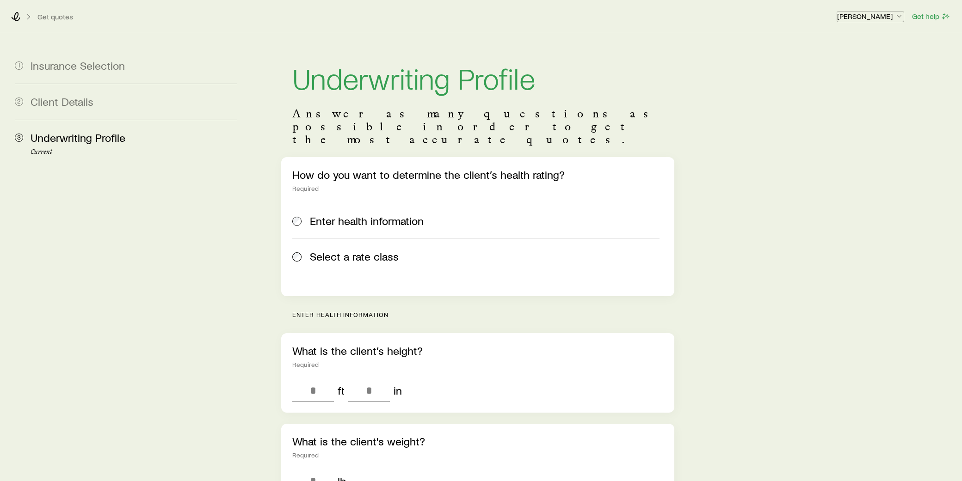
click at [875, 15] on p "[PERSON_NAME]" at bounding box center [870, 16] width 67 height 9
drag, startPoint x: 10, startPoint y: 18, endPoint x: 17, endPoint y: 17, distance: 6.5
click at [12, 18] on div "Get quotes [PERSON_NAME] Get help" at bounding box center [481, 16] width 962 height 33
click at [17, 17] on icon at bounding box center [16, 16] width 9 height 9
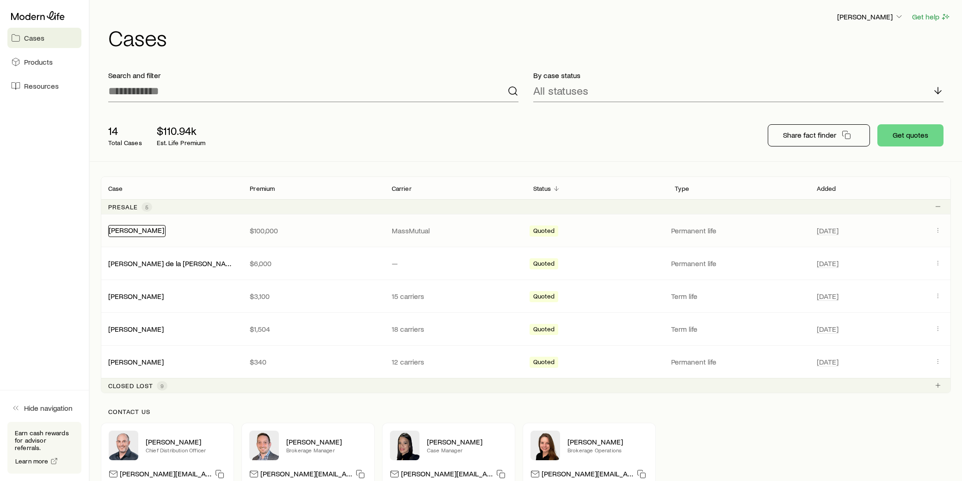
click at [132, 231] on link "[PERSON_NAME]" at bounding box center [136, 230] width 55 height 9
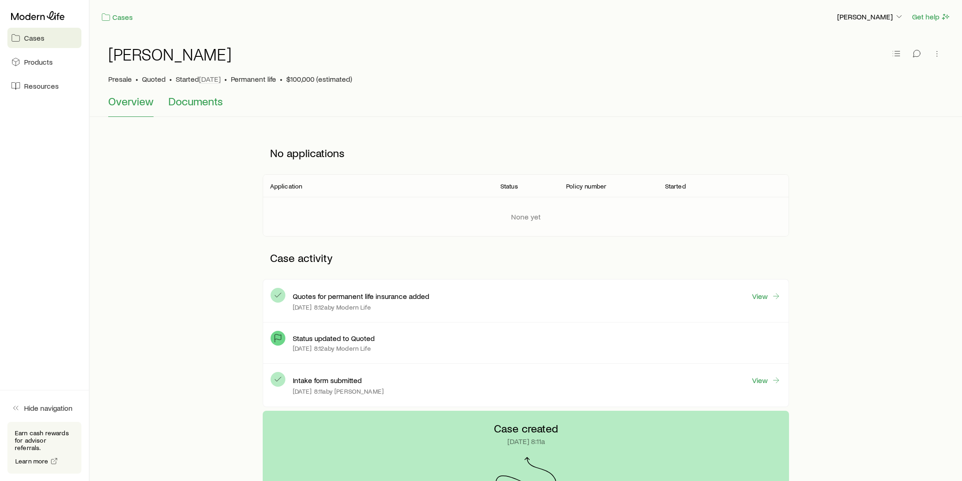
click at [197, 110] on button "Documents" at bounding box center [195, 106] width 55 height 22
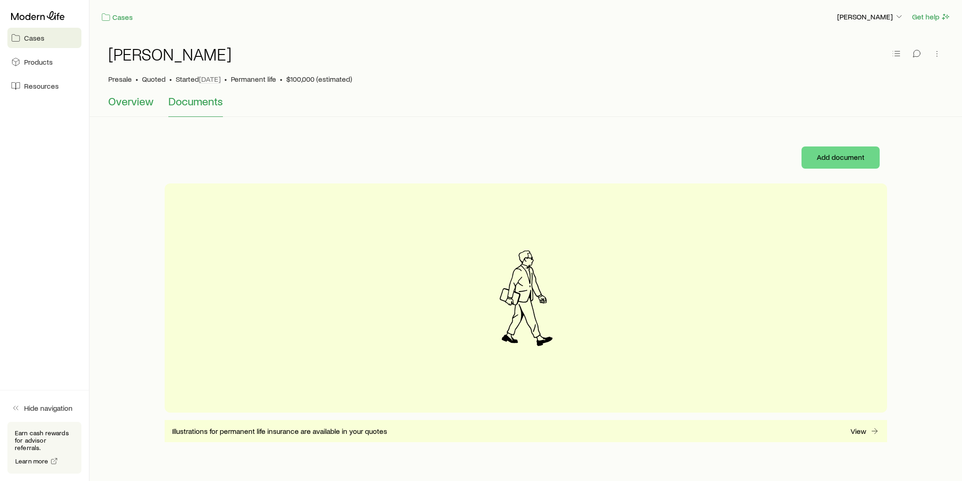
click at [135, 100] on span "Overview" at bounding box center [130, 101] width 45 height 13
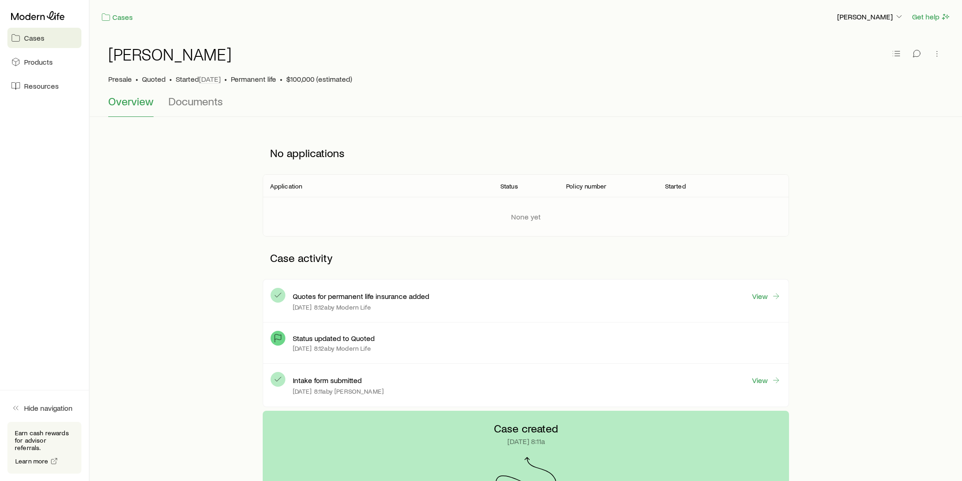
drag, startPoint x: 145, startPoint y: 80, endPoint x: 179, endPoint y: 81, distance: 33.8
click at [146, 80] on span "Quoted" at bounding box center [154, 78] width 24 height 9
click at [212, 83] on span "[DATE]" at bounding box center [210, 78] width 22 height 9
drag, startPoint x: 250, startPoint y: 83, endPoint x: 253, endPoint y: 76, distance: 7.9
click at [251, 80] on span "Permanent life" at bounding box center [253, 78] width 45 height 9
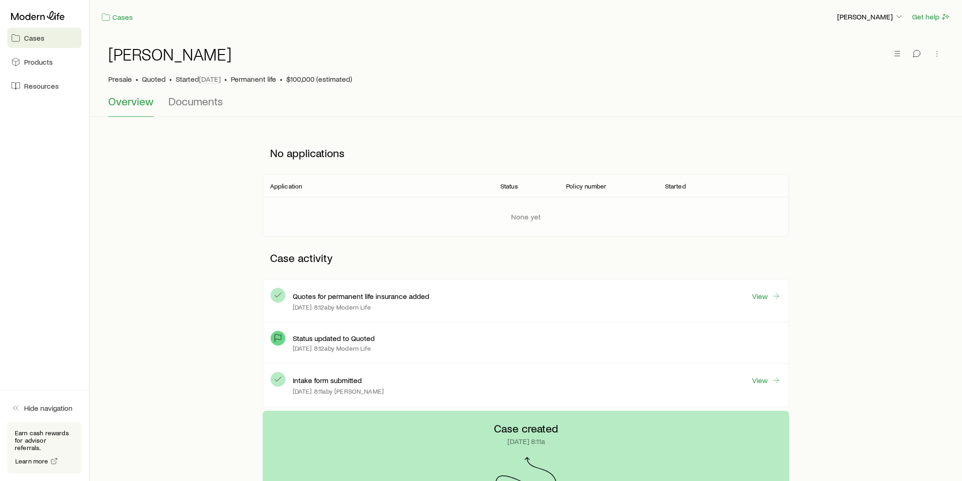
drag, startPoint x: 253, startPoint y: 76, endPoint x: 406, endPoint y: 67, distance: 152.8
click at [256, 76] on span "Permanent life" at bounding box center [253, 78] width 45 height 9
drag, startPoint x: 338, startPoint y: 68, endPoint x: 237, endPoint y: 61, distance: 101.5
click at [338, 68] on div "[PERSON_NAME]" at bounding box center [525, 60] width 835 height 30
click at [38, 63] on span "Products" at bounding box center [38, 61] width 29 height 9
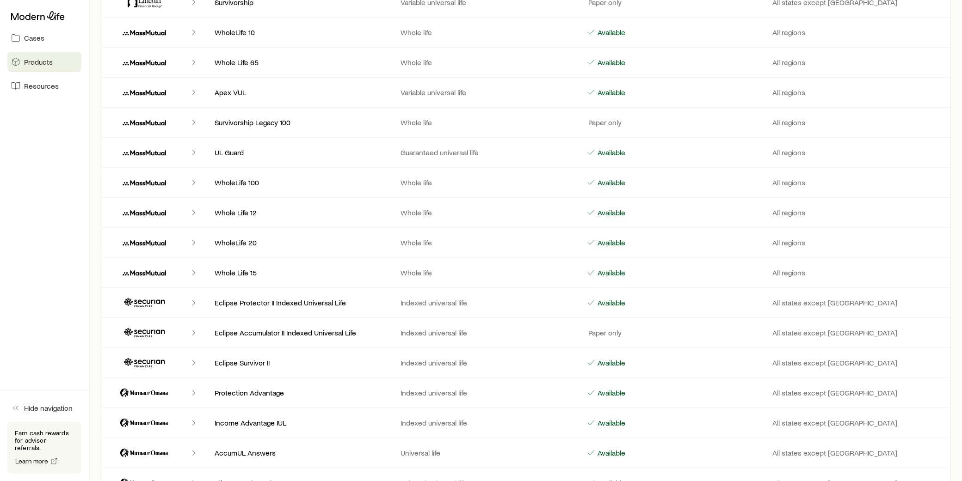
scroll to position [1695, 0]
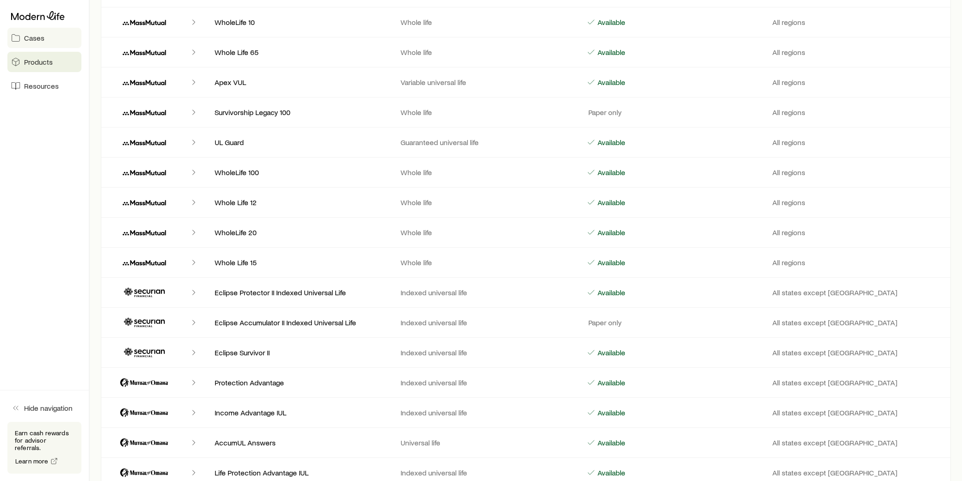
click at [35, 37] on span "Cases" at bounding box center [34, 37] width 20 height 9
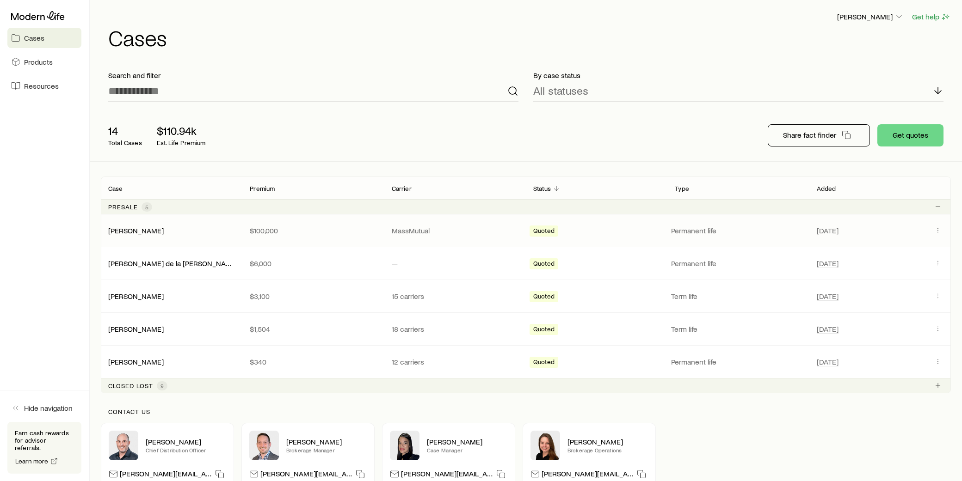
click at [546, 231] on span "Quoted" at bounding box center [543, 232] width 21 height 10
click at [938, 230] on icon "Client cases" at bounding box center [937, 230] width 7 height 7
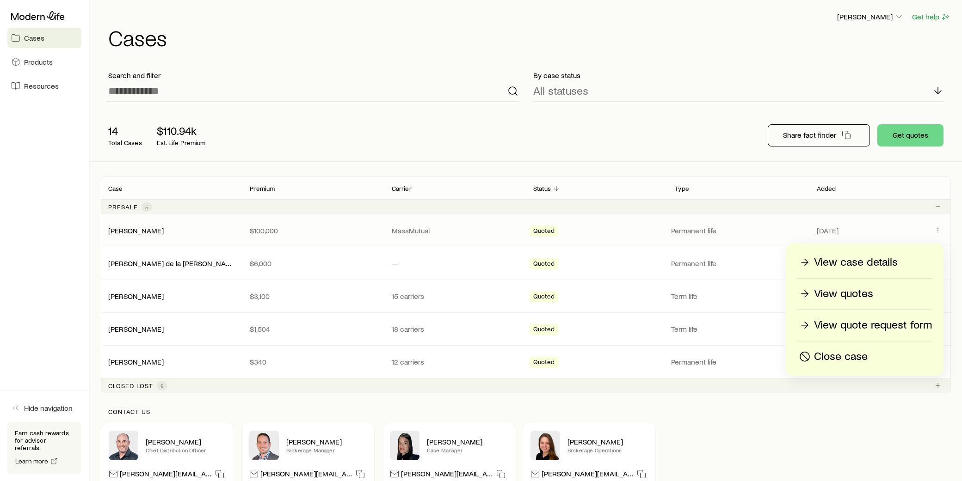
click at [847, 292] on p "View quotes" at bounding box center [843, 294] width 59 height 15
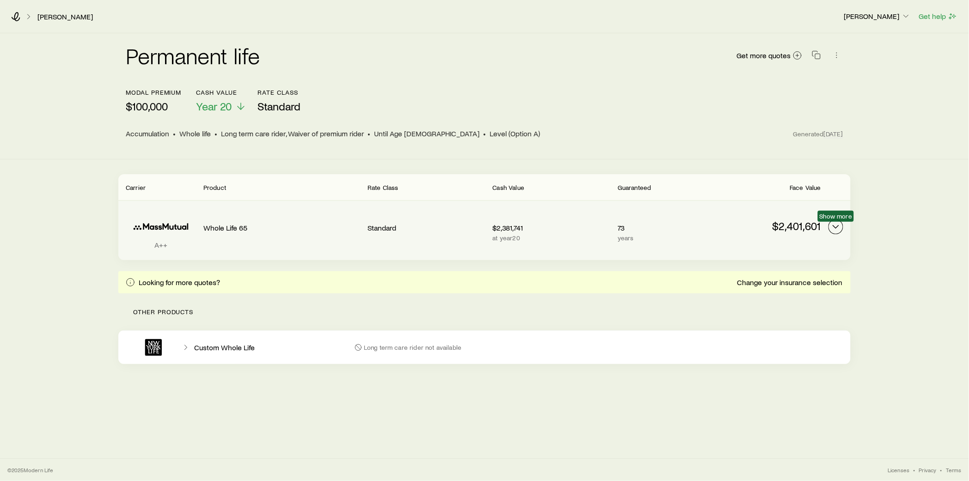
click at [832, 225] on icon "Permanent quotes" at bounding box center [835, 226] width 11 height 11
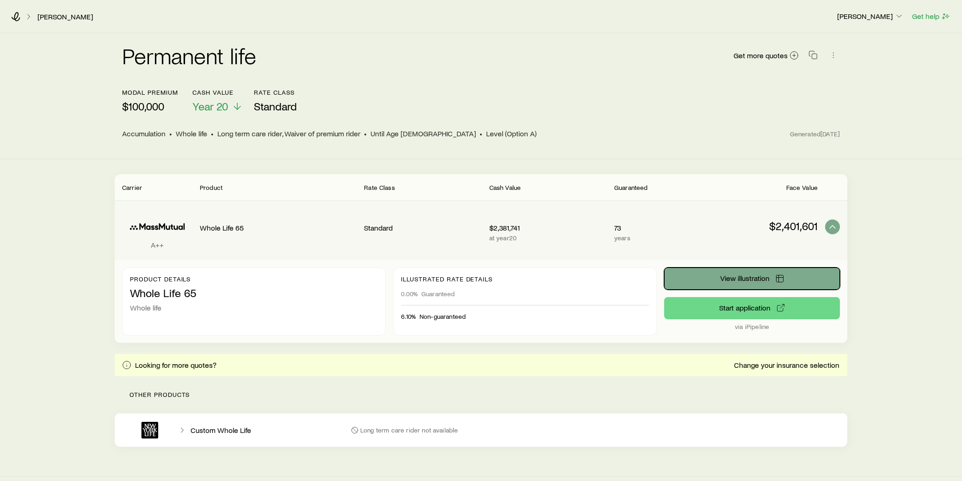
click at [751, 282] on span "View illustration" at bounding box center [744, 278] width 49 height 7
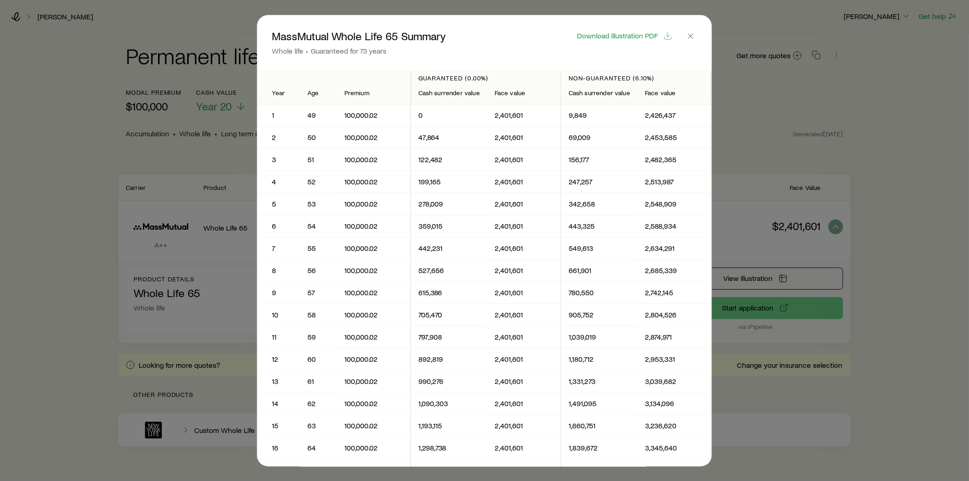
click at [186, 154] on div at bounding box center [484, 240] width 969 height 481
